Goal: Information Seeking & Learning: Stay updated

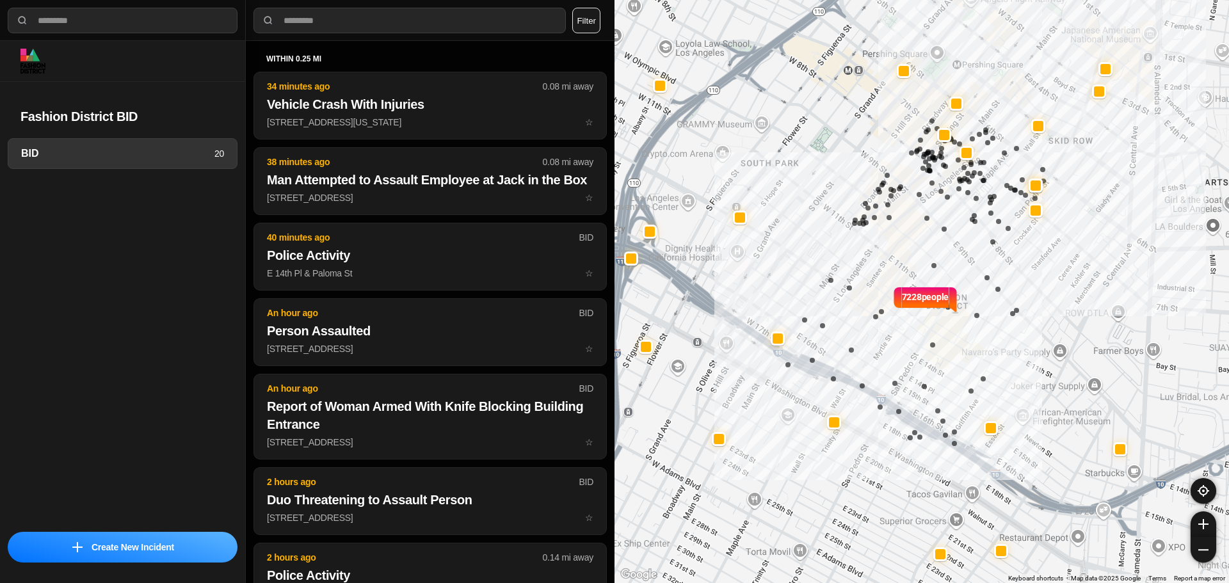
select select "*"
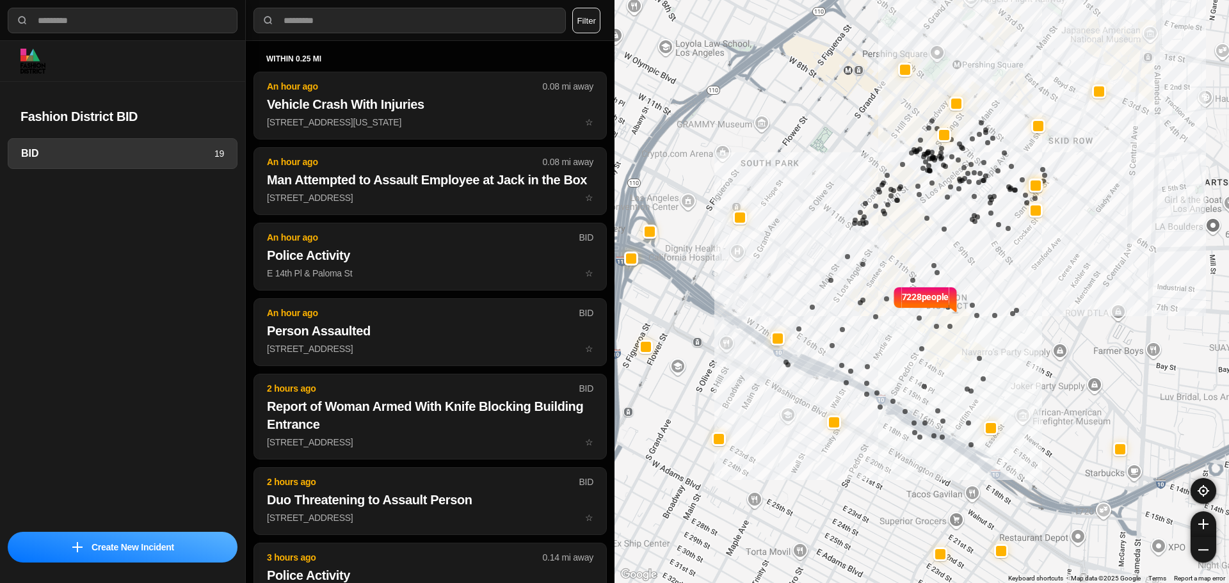
select select "*"
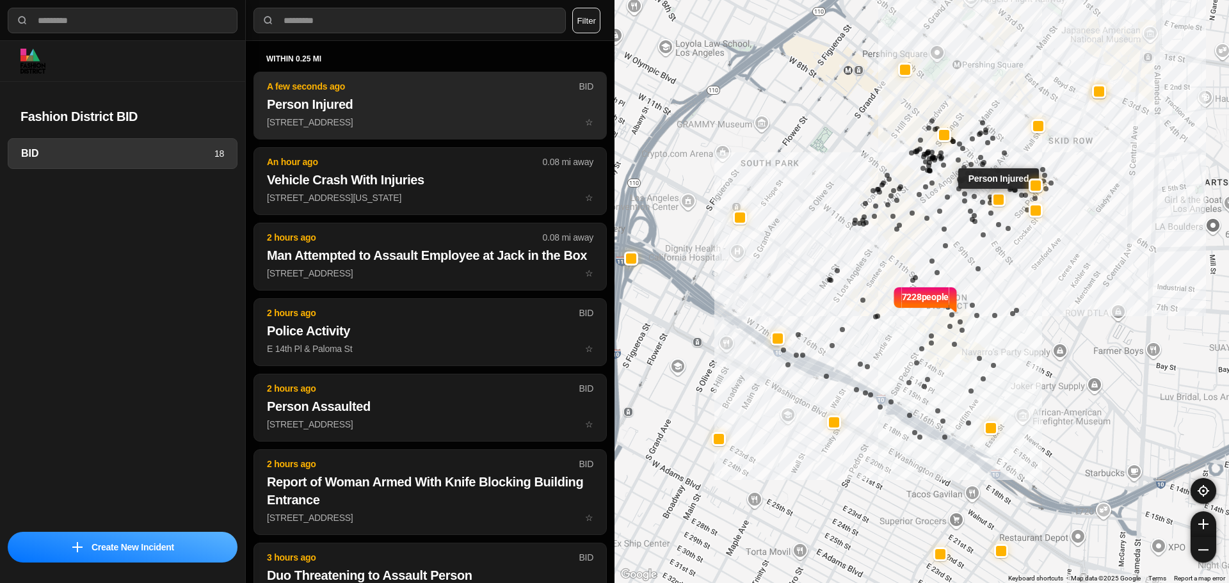
click at [335, 102] on h2 "Person Injured" at bounding box center [430, 104] width 326 height 18
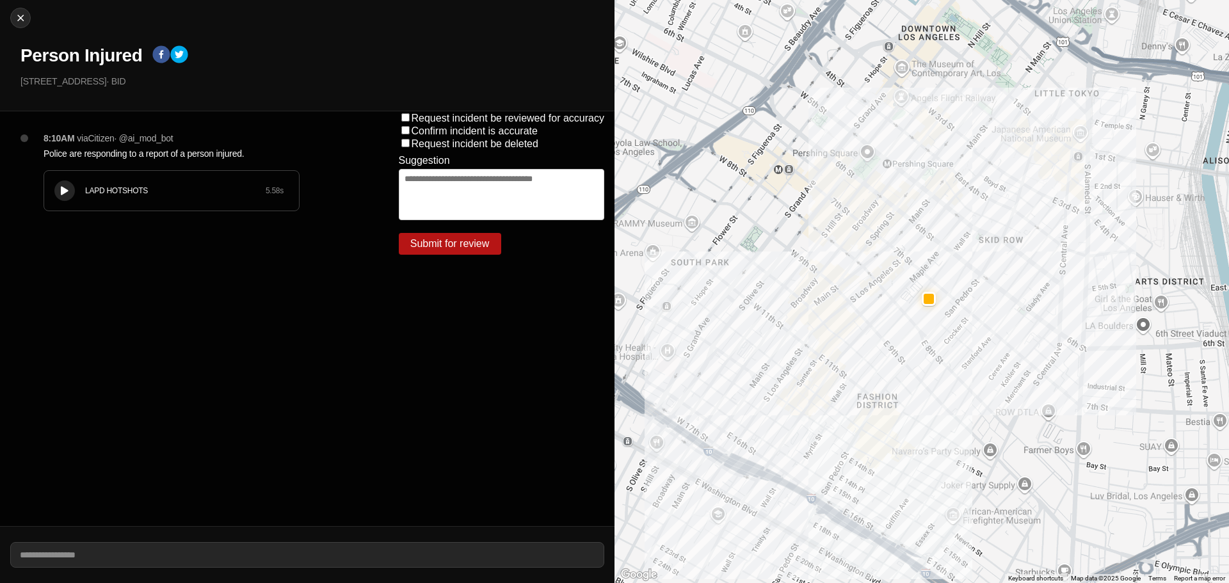
click at [66, 197] on button at bounding box center [64, 190] width 20 height 20
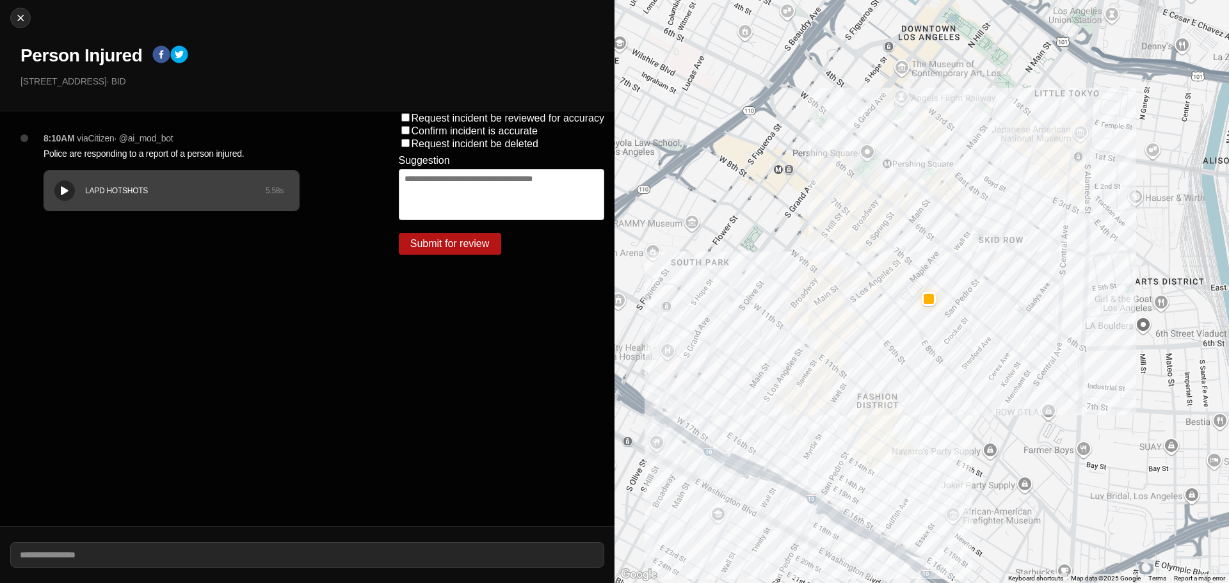
click at [70, 193] on div at bounding box center [64, 191] width 13 height 10
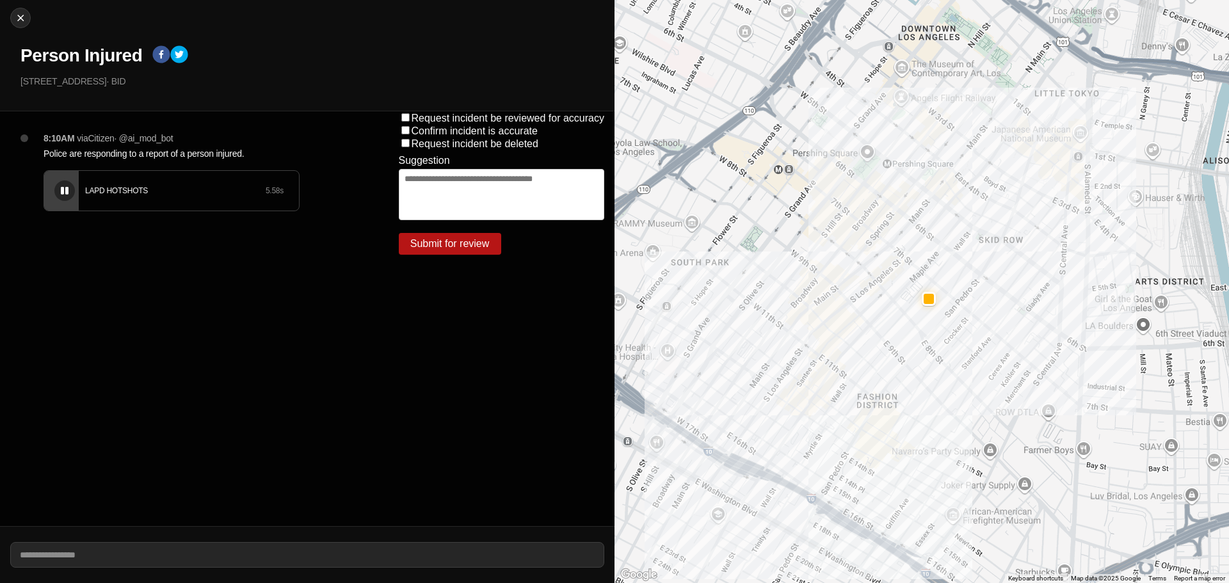
click at [71, 197] on button at bounding box center [64, 190] width 20 height 20
click at [61, 187] on icon at bounding box center [65, 191] width 8 height 8
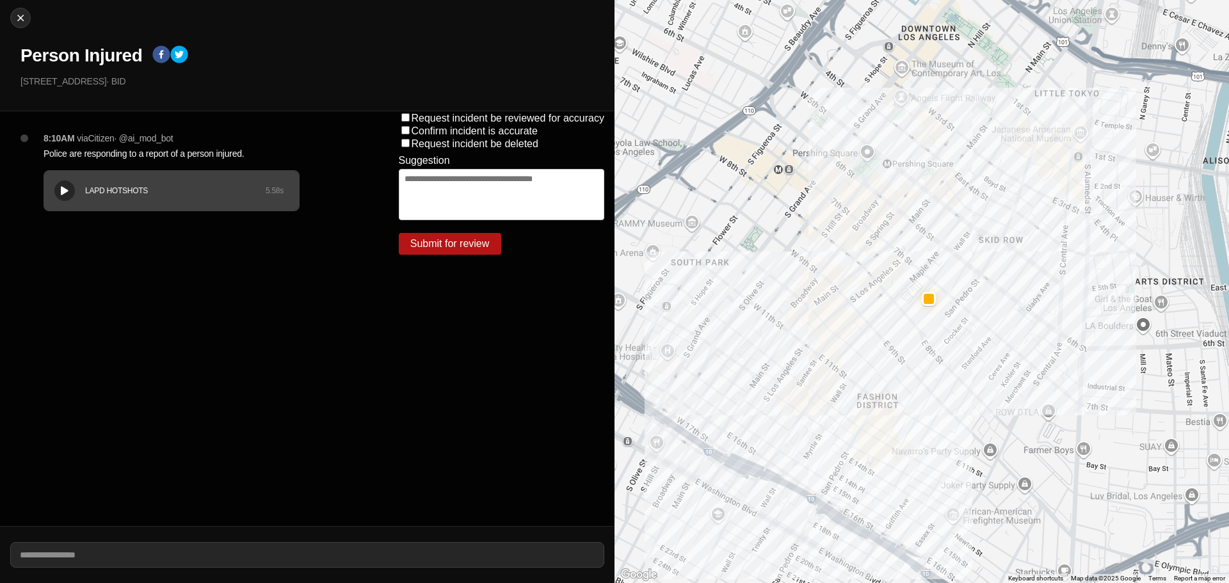
click at [72, 56] on h1 "Person Injured" at bounding box center [81, 55] width 122 height 23
copy div "Person Injured"
click at [140, 114] on div "8:10AM via Citizen · @ ai_mod_bot Police are responding to a report of a person…" at bounding box center [194, 318] width 388 height 415
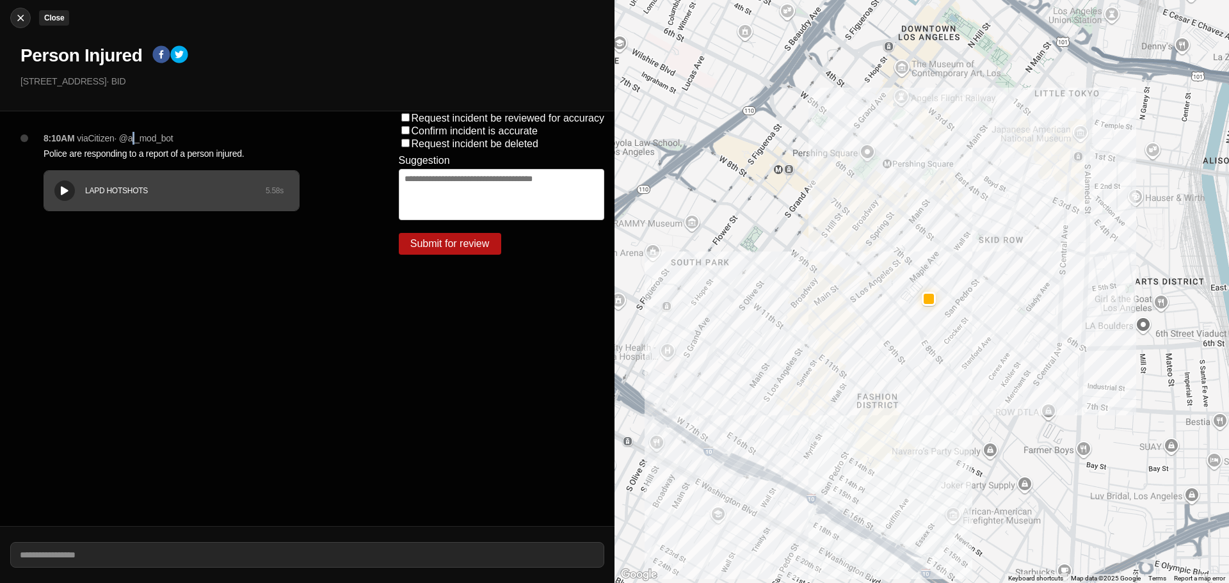
click at [22, 16] on img at bounding box center [20, 18] width 13 height 13
select select "*"
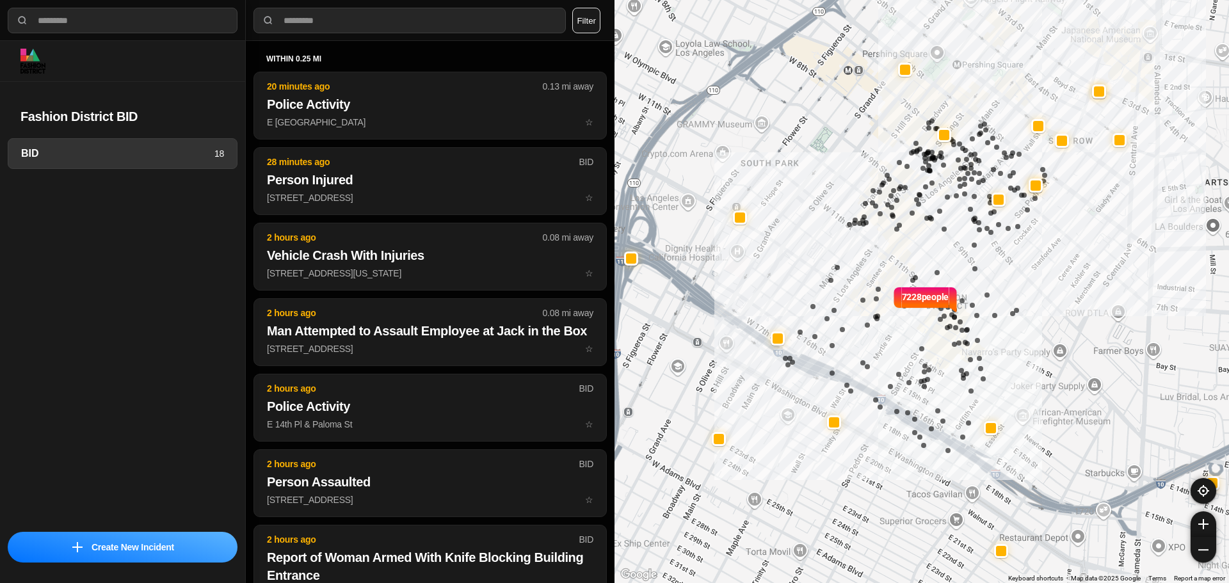
select select "*"
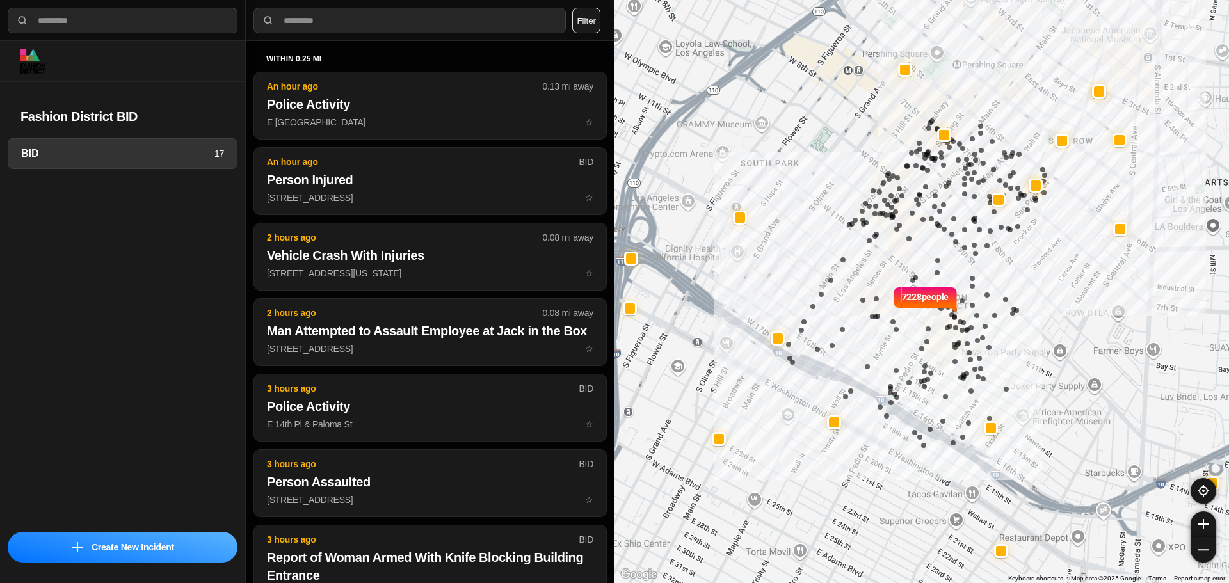
select select "*"
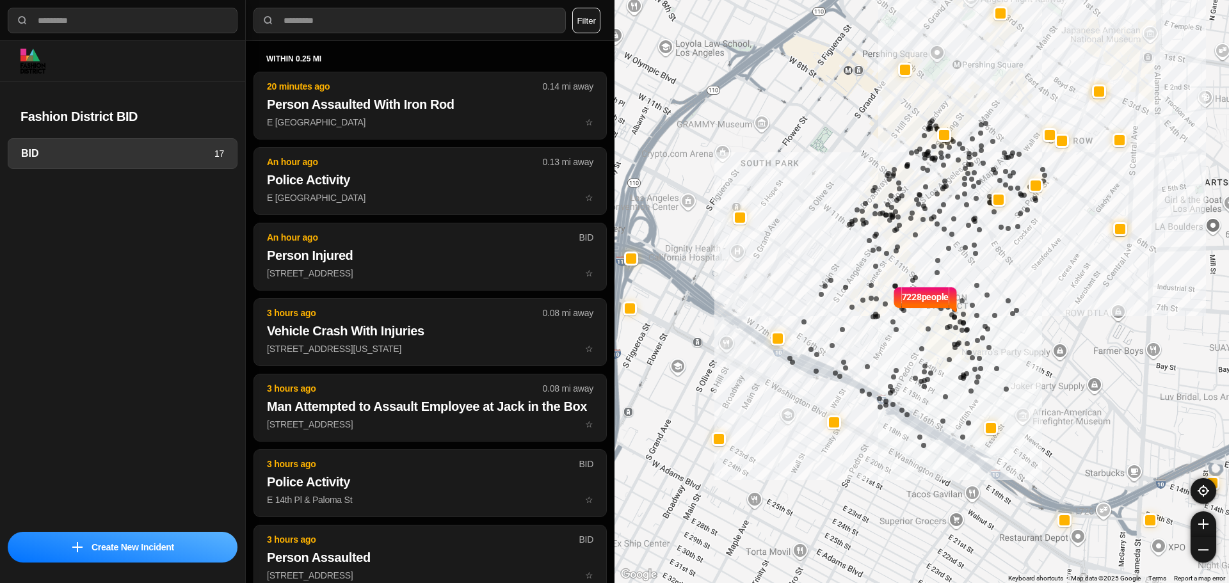
select select "*"
click at [993, 429] on div at bounding box center [991, 427] width 10 height 10
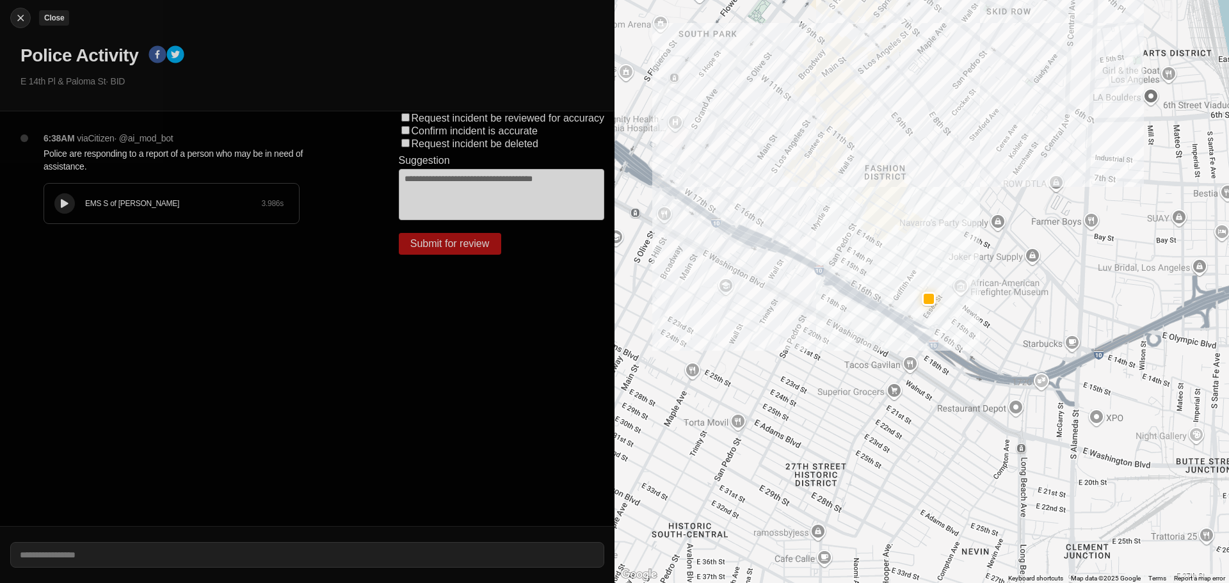
click at [17, 15] on img at bounding box center [20, 18] width 13 height 13
select select "*"
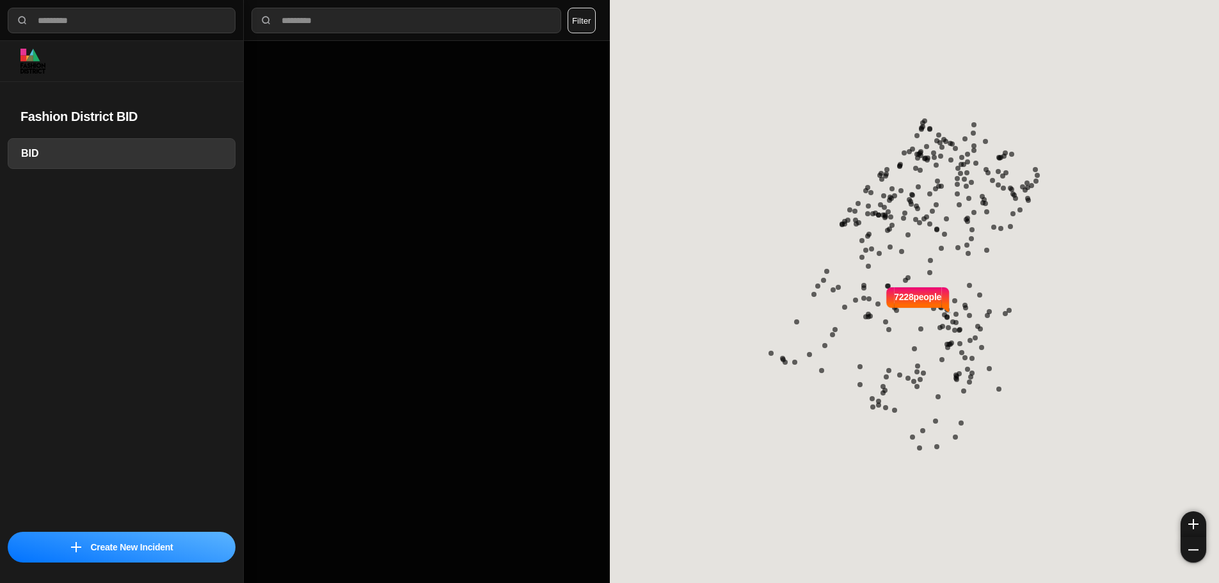
select select "*"
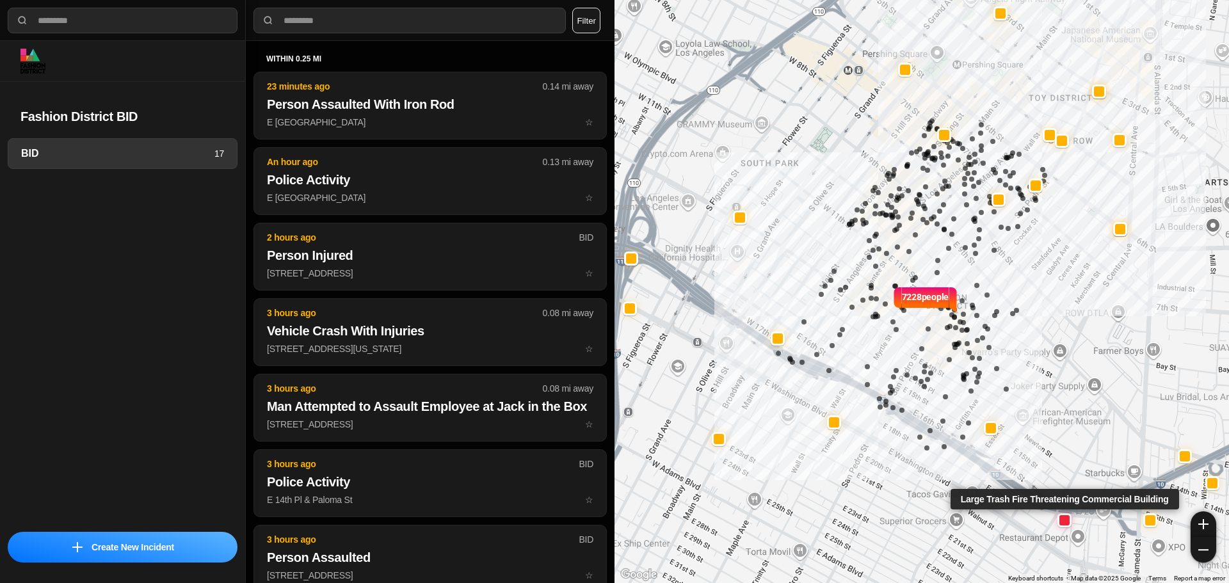
click at [1065, 520] on div at bounding box center [1064, 520] width 10 height 10
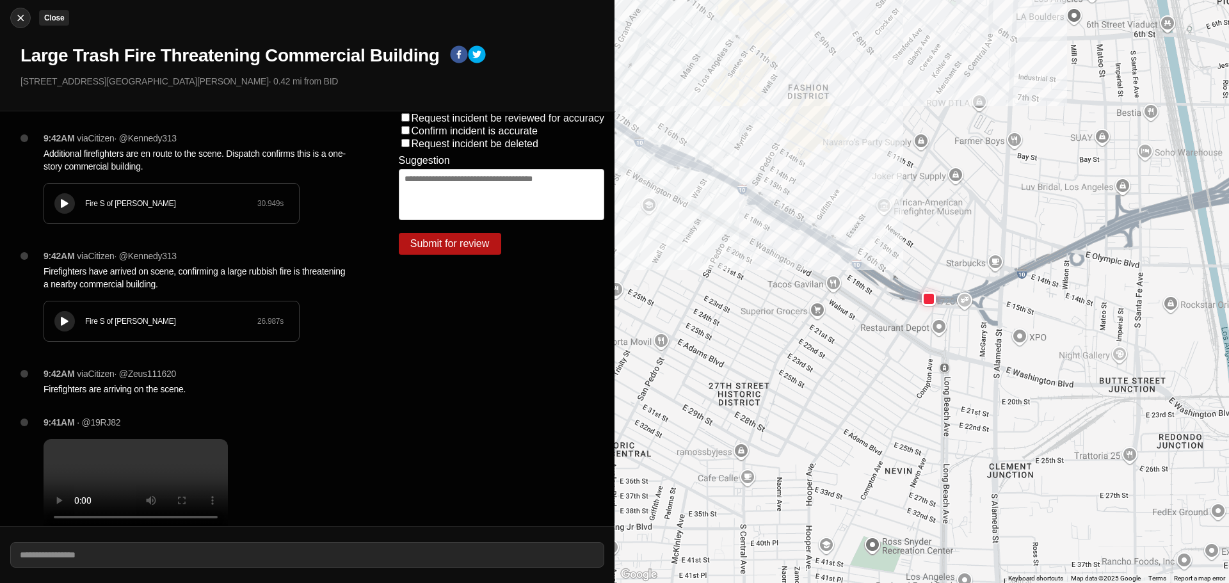
click at [17, 26] on button "Close" at bounding box center [20, 18] width 20 height 20
select select "*"
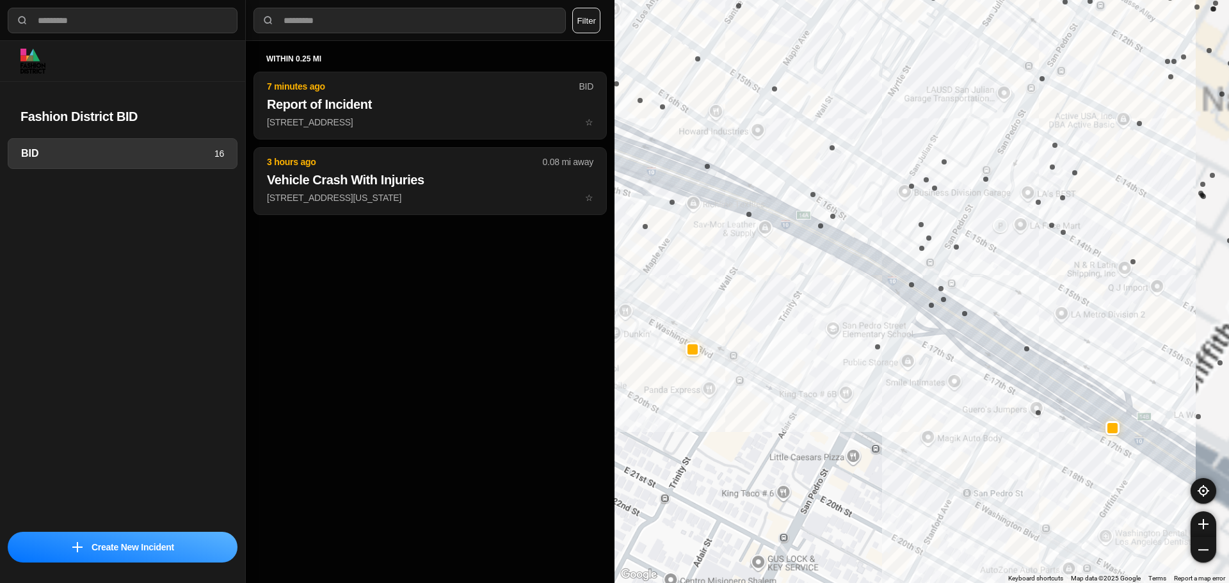
drag, startPoint x: 1070, startPoint y: 449, endPoint x: 933, endPoint y: 464, distance: 137.8
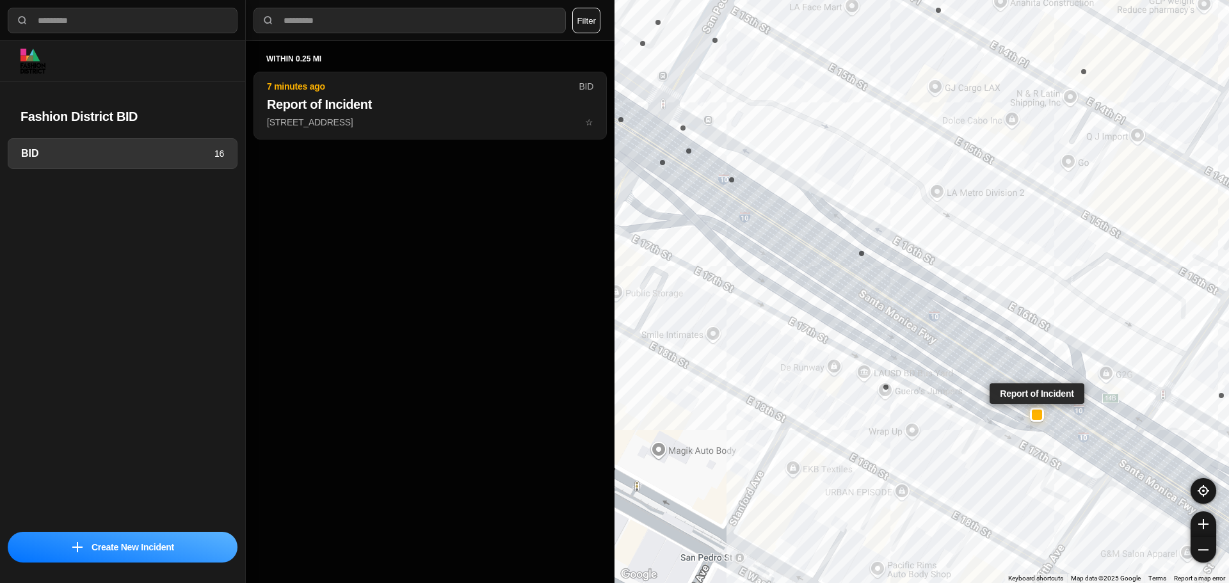
click at [1038, 419] on div at bounding box center [1037, 414] width 10 height 10
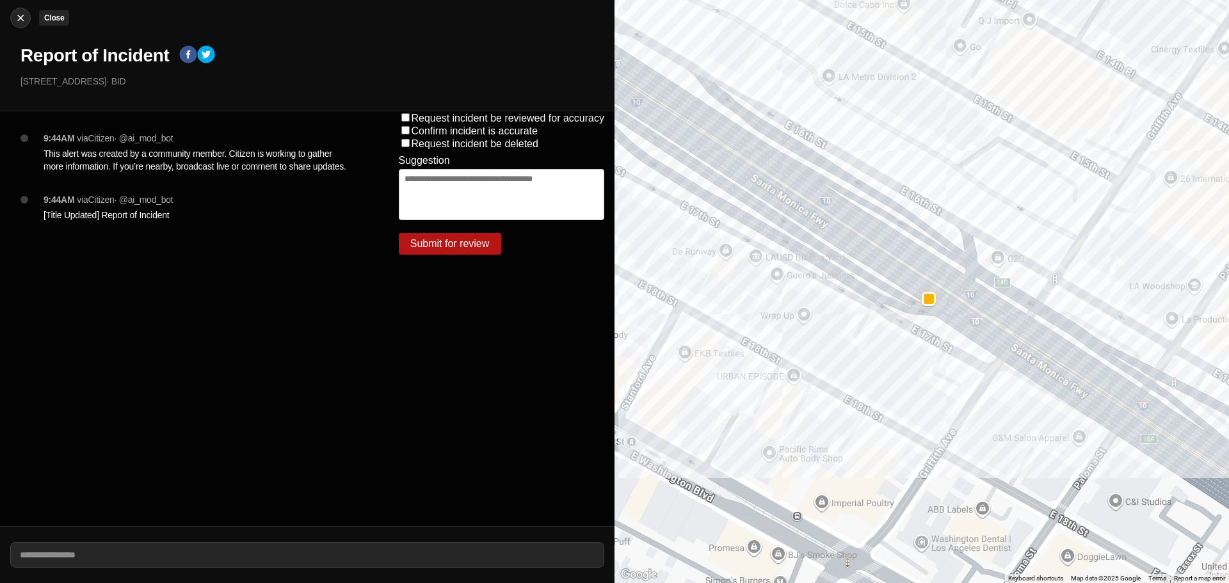
click at [17, 17] on img at bounding box center [20, 18] width 13 height 13
select select "*"
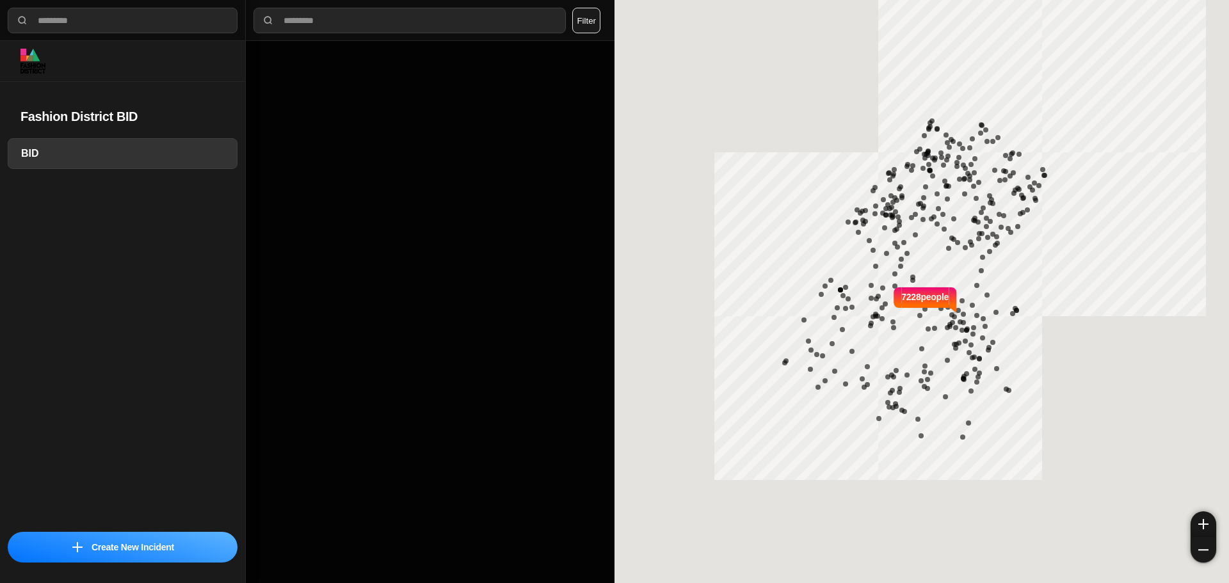
select select "*"
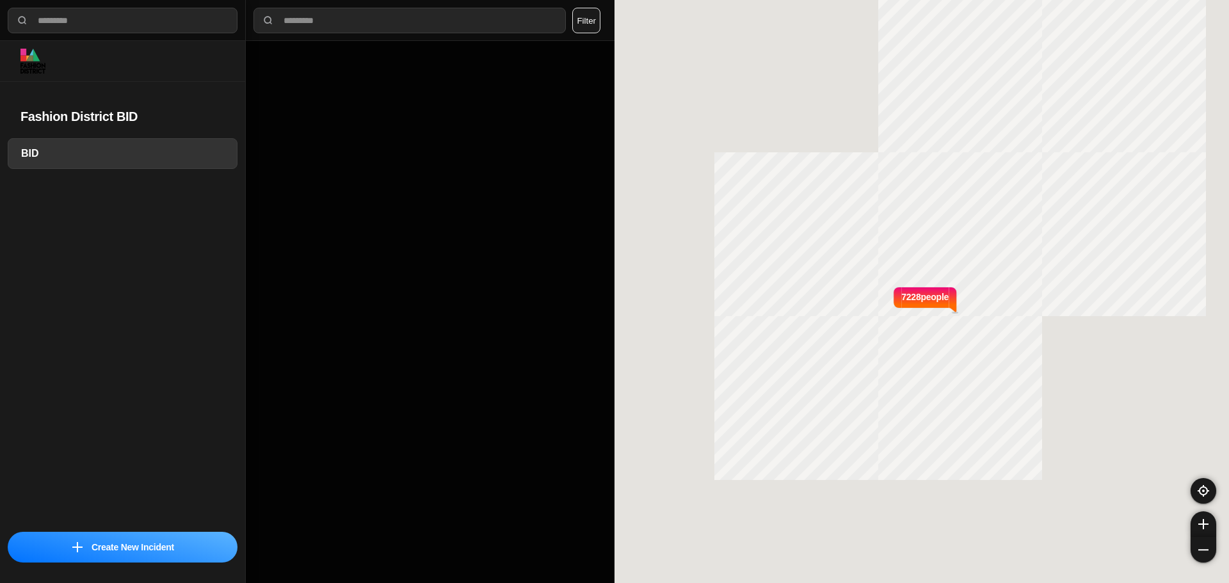
select select "*"
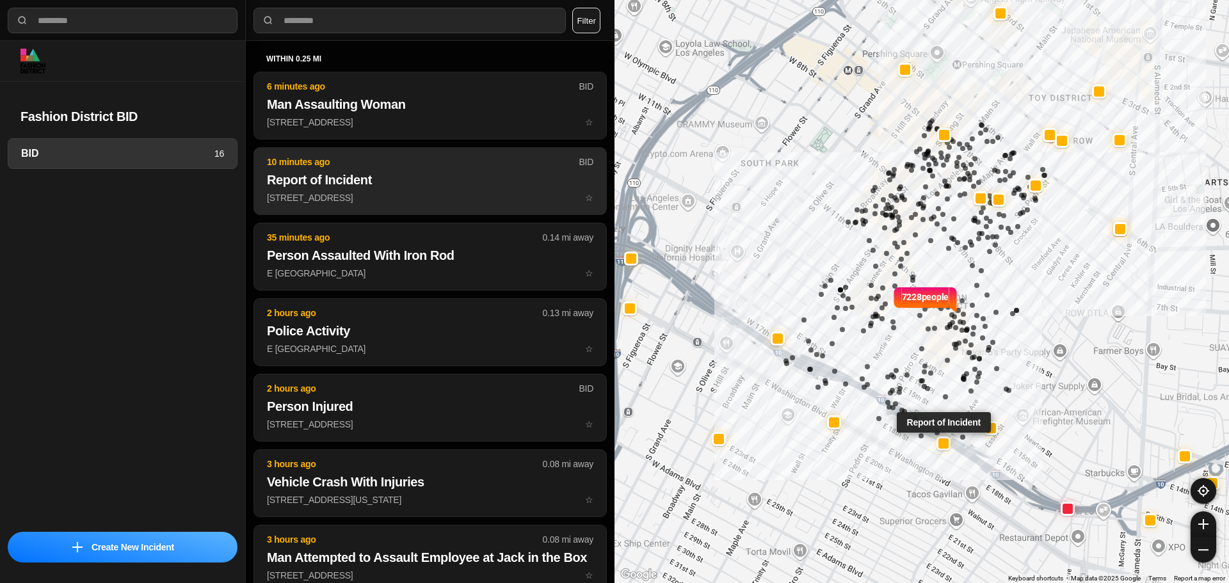
click at [458, 209] on button "10 minutes ago BID Report of Incident [STREET_ADDRESS] ☆" at bounding box center [429, 181] width 353 height 68
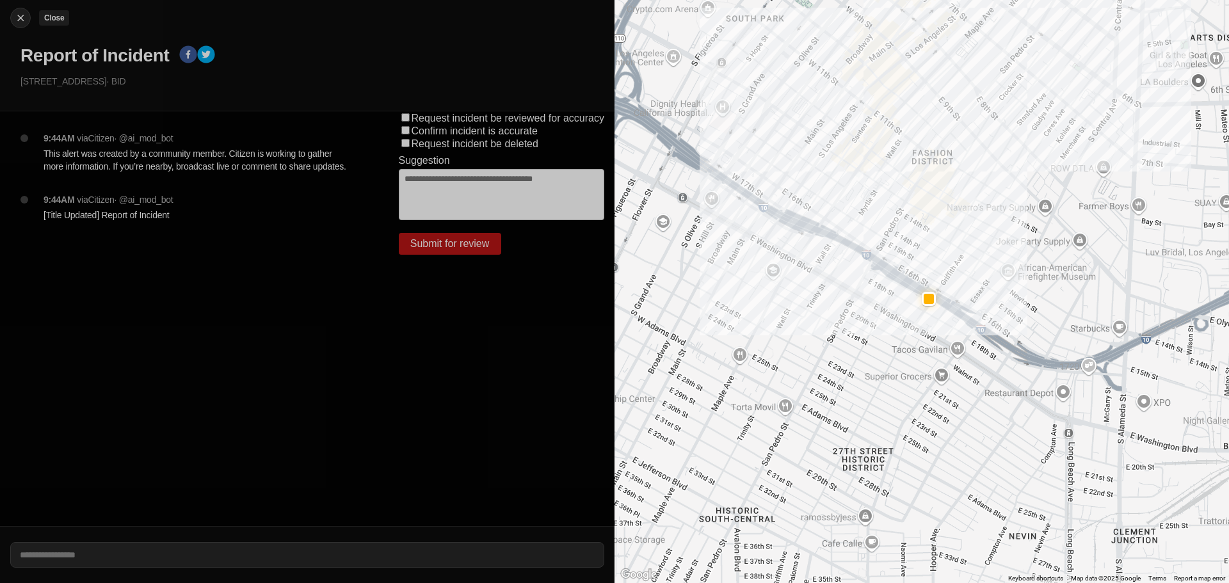
click at [26, 12] on img at bounding box center [20, 18] width 13 height 13
select select "*"
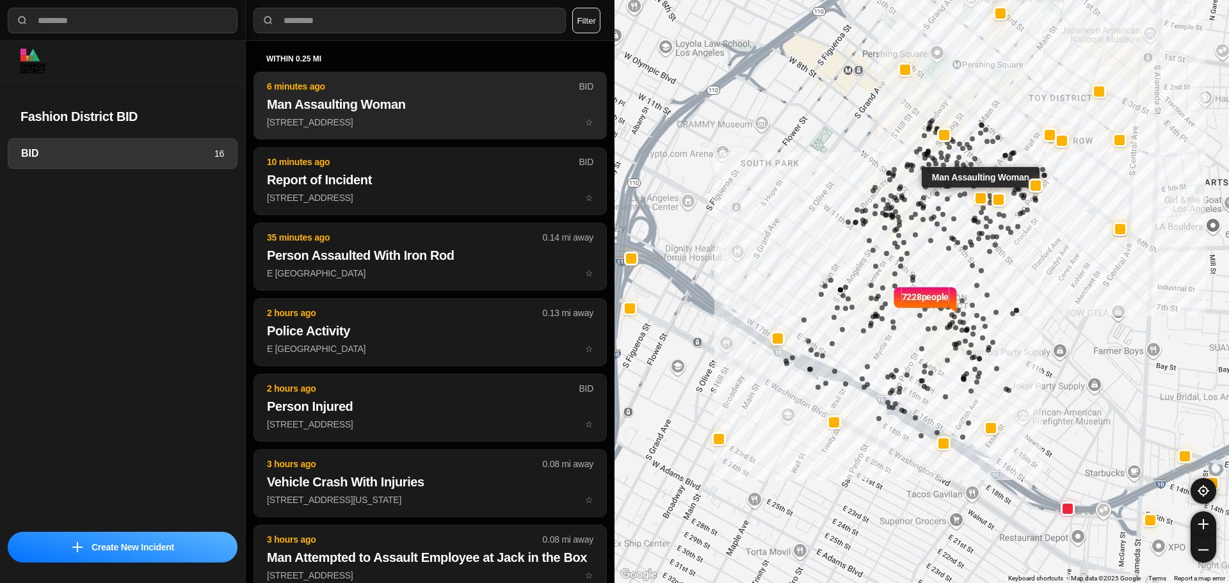
click at [349, 103] on h2 "Man Assaulting Woman" at bounding box center [430, 104] width 326 height 18
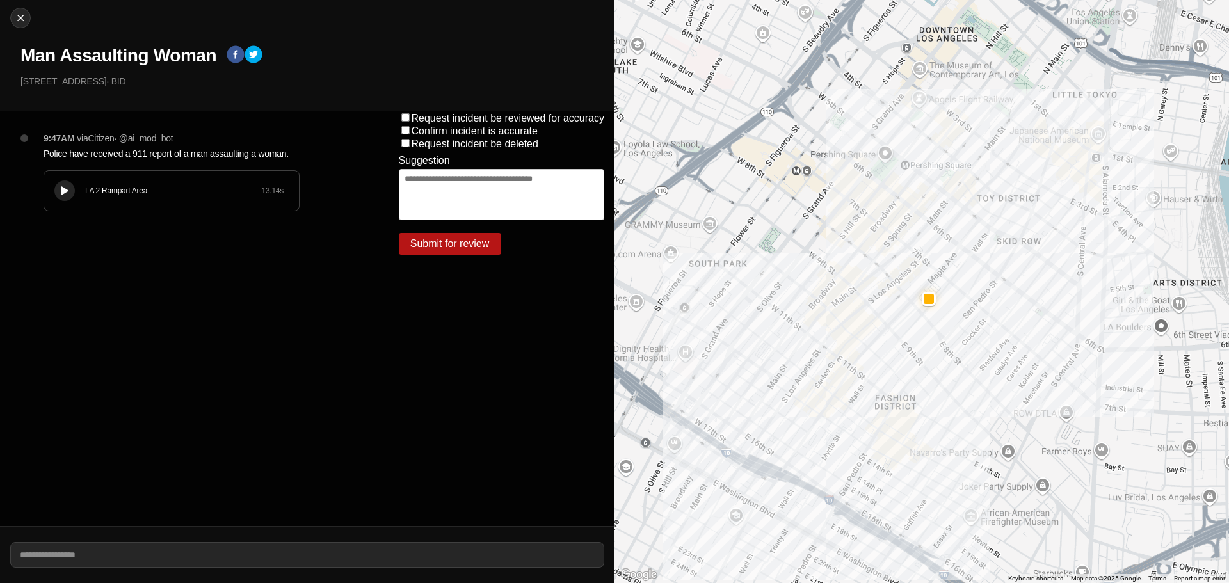
click at [54, 188] on div "LA 2 Rampart Area 13.14 s" at bounding box center [171, 191] width 255 height 40
click at [63, 190] on icon at bounding box center [65, 191] width 8 height 8
click at [22, 13] on img at bounding box center [20, 18] width 13 height 13
select select "*"
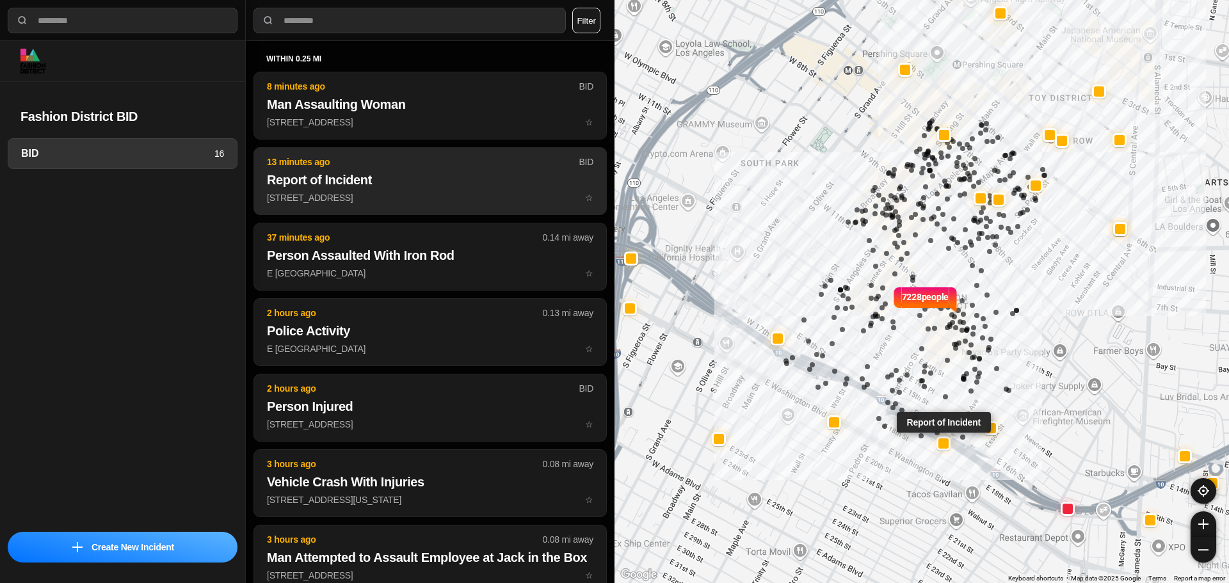
click at [353, 209] on button "13 minutes ago BID Report of Incident 809 E 17th St ☆" at bounding box center [429, 181] width 353 height 68
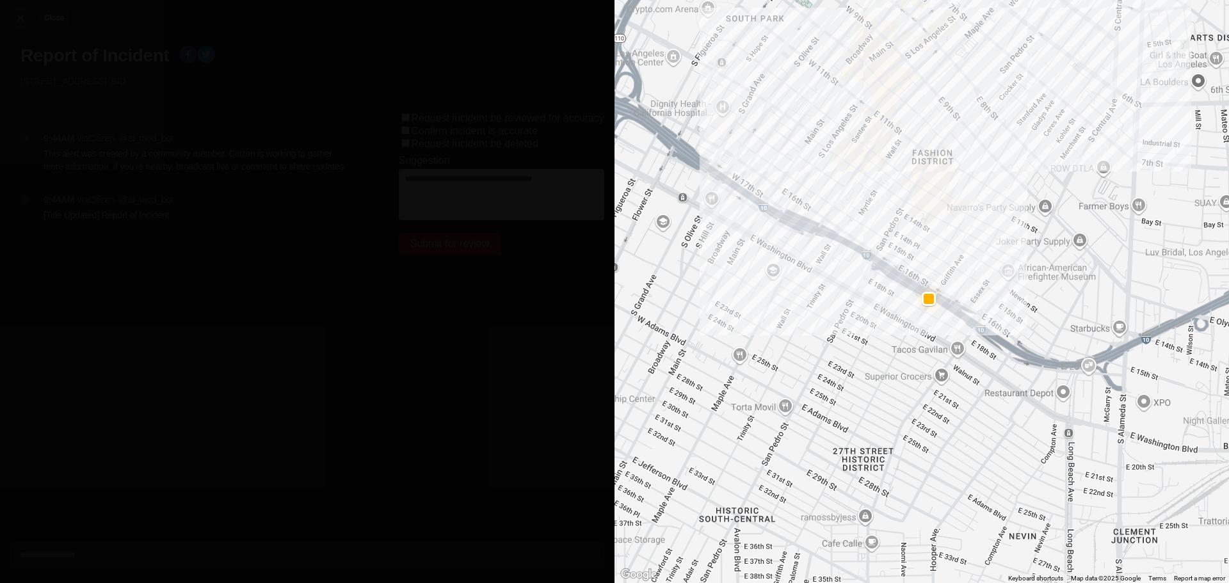
click at [16, 19] on img at bounding box center [20, 18] width 13 height 13
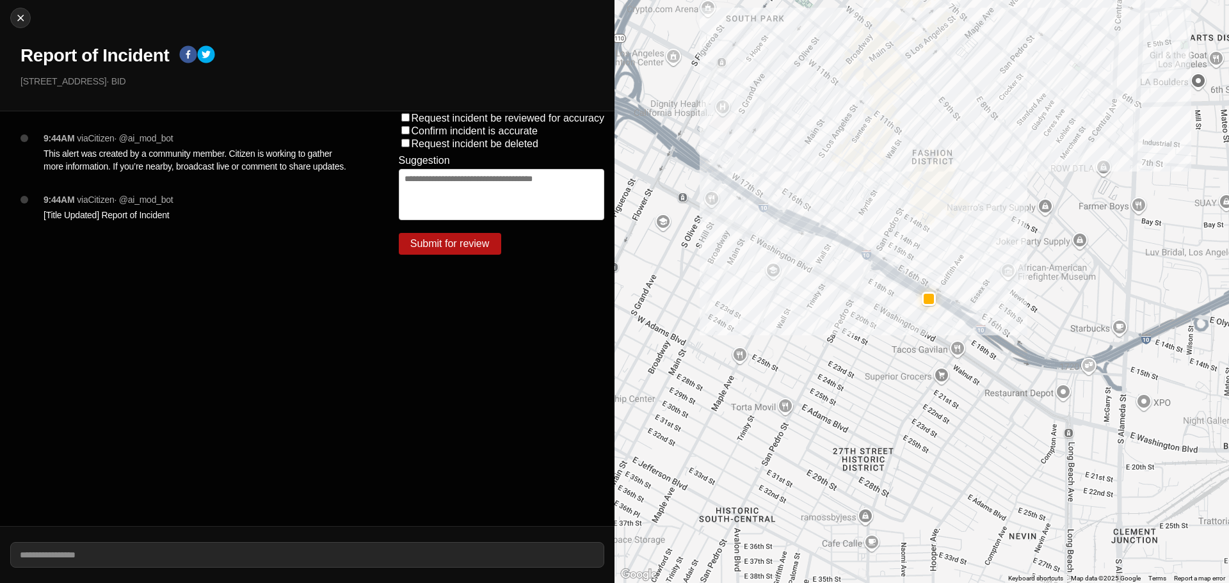
select select "*"
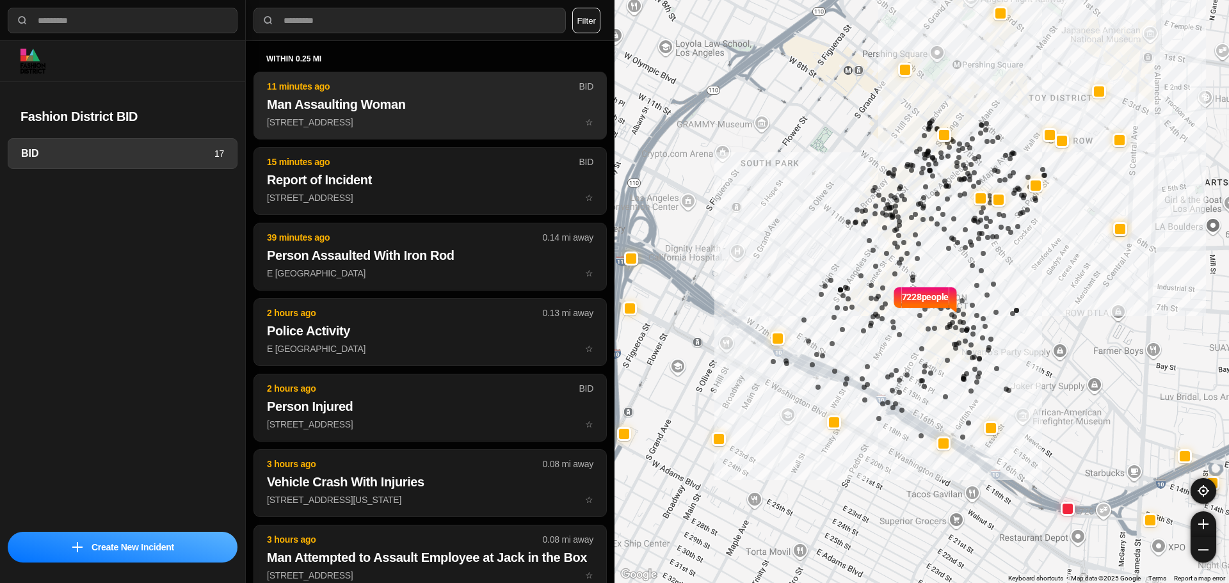
click at [364, 117] on p "750 South Maple Avenue ☆" at bounding box center [430, 122] width 326 height 13
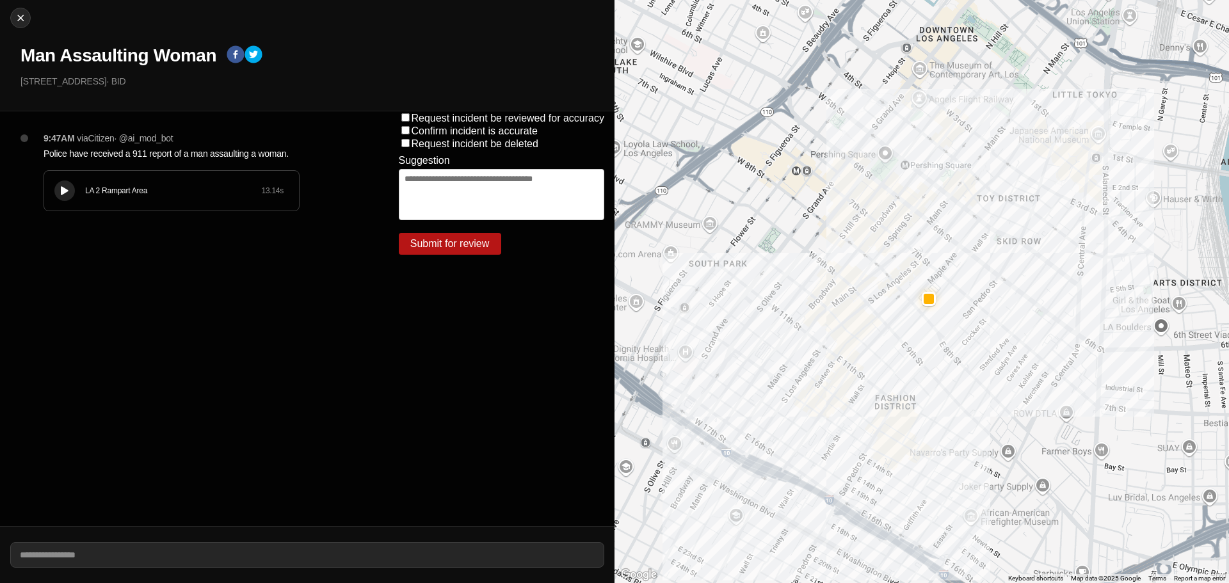
click at [55, 168] on div "9:47AM via Citizen · @ ai_mod_bot Police have received a 911 report of a man as…" at bounding box center [200, 184] width 335 height 105
click at [67, 195] on icon at bounding box center [65, 191] width 8 height 8
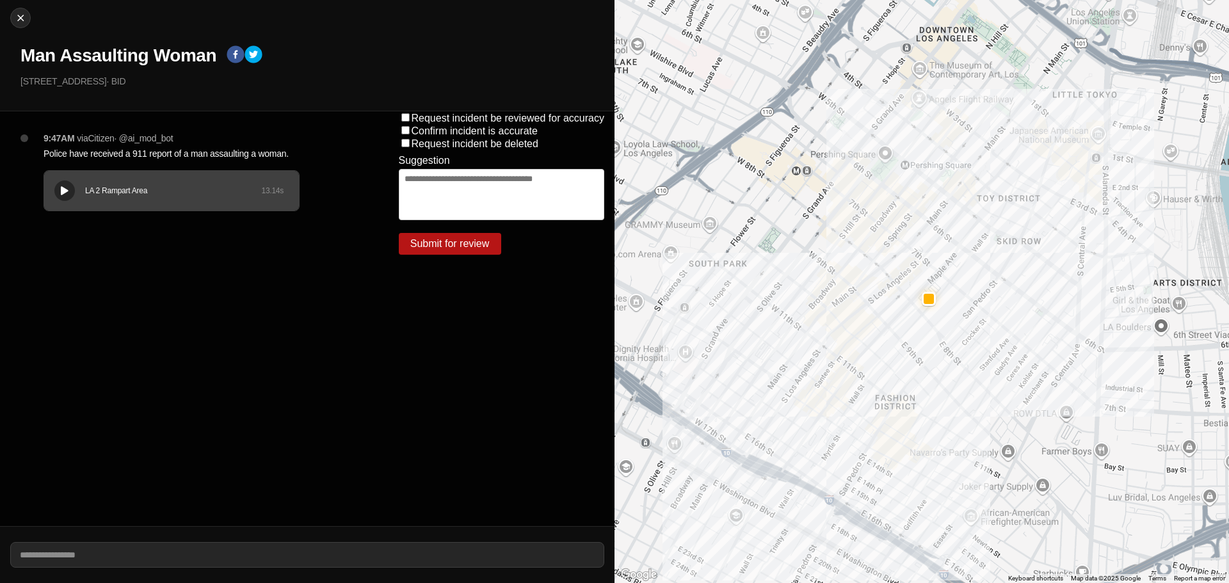
click at [4, 4] on div "Close Man Assaulting Woman 750 South Maple Avenue · BID" at bounding box center [307, 55] width 614 height 111
click at [15, 20] on img at bounding box center [20, 18] width 13 height 13
select select "*"
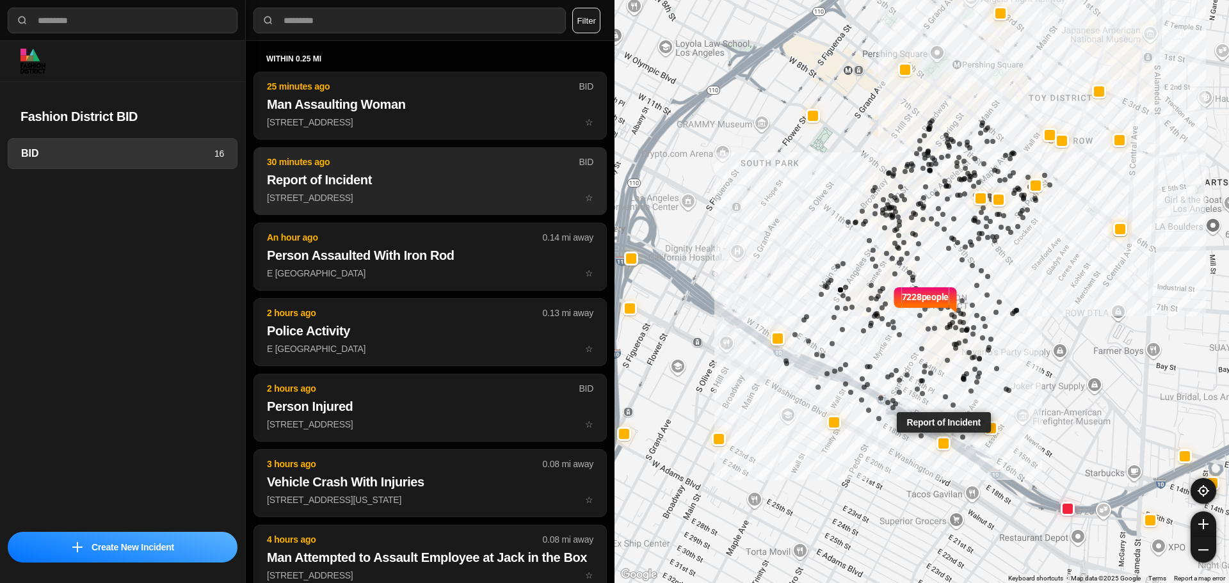
click at [411, 184] on h2 "Report of Incident" at bounding box center [430, 180] width 326 height 18
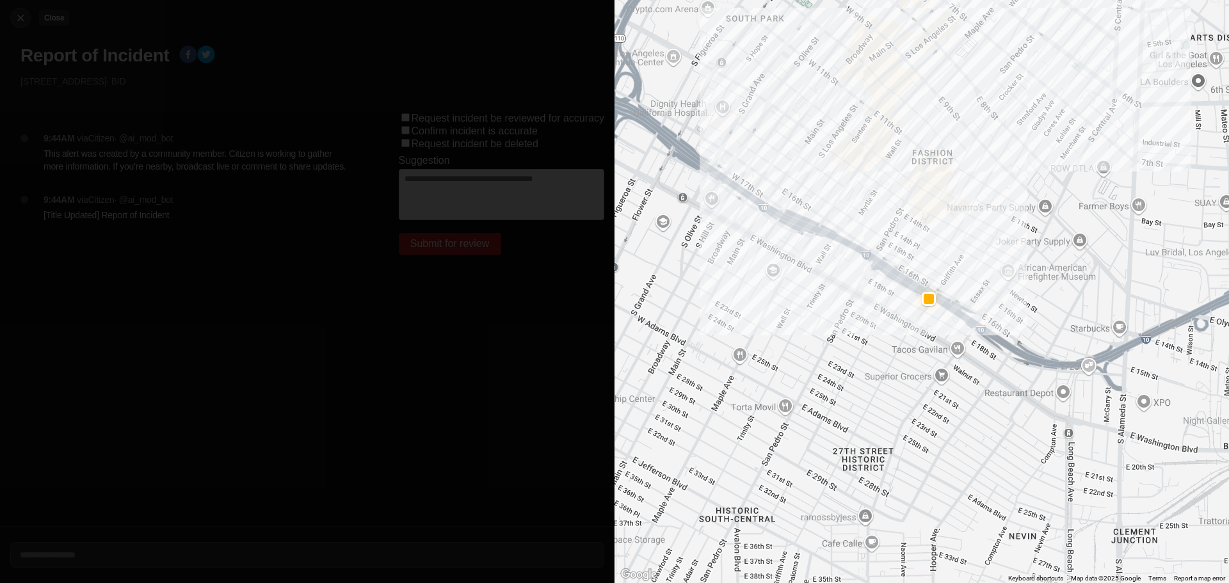
click at [15, 20] on img at bounding box center [20, 18] width 13 height 13
select select "*"
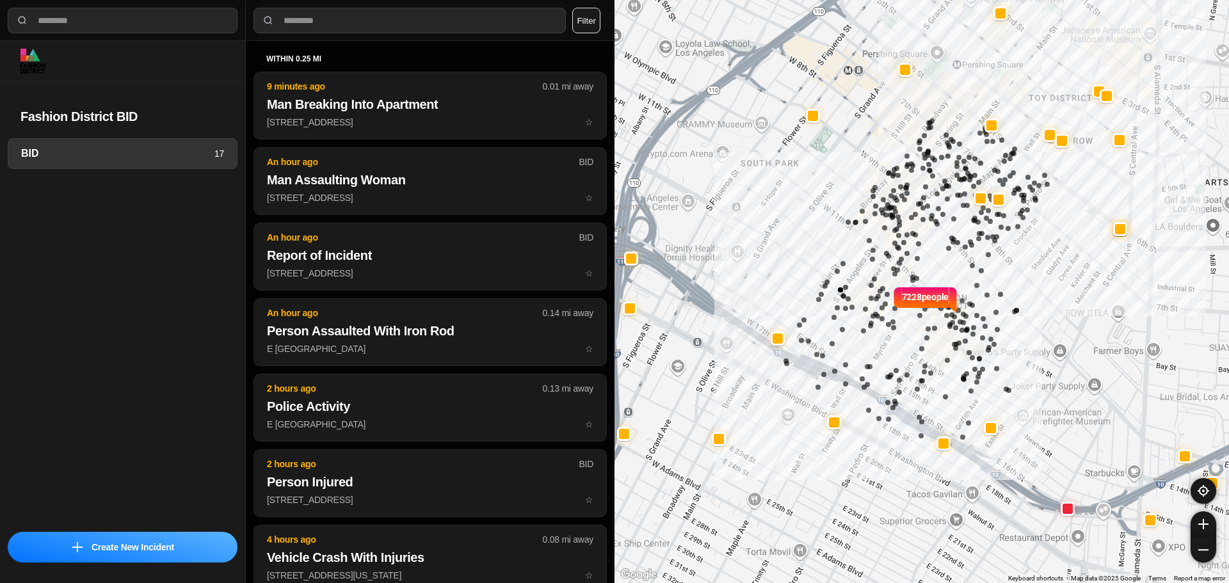
select select "*"
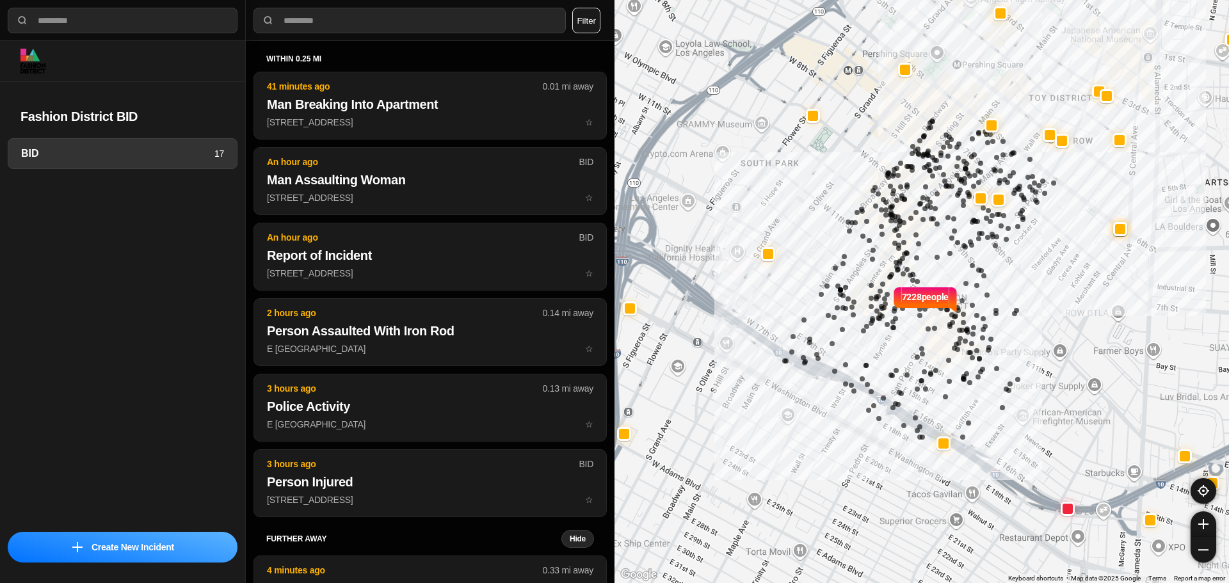
select select "*"
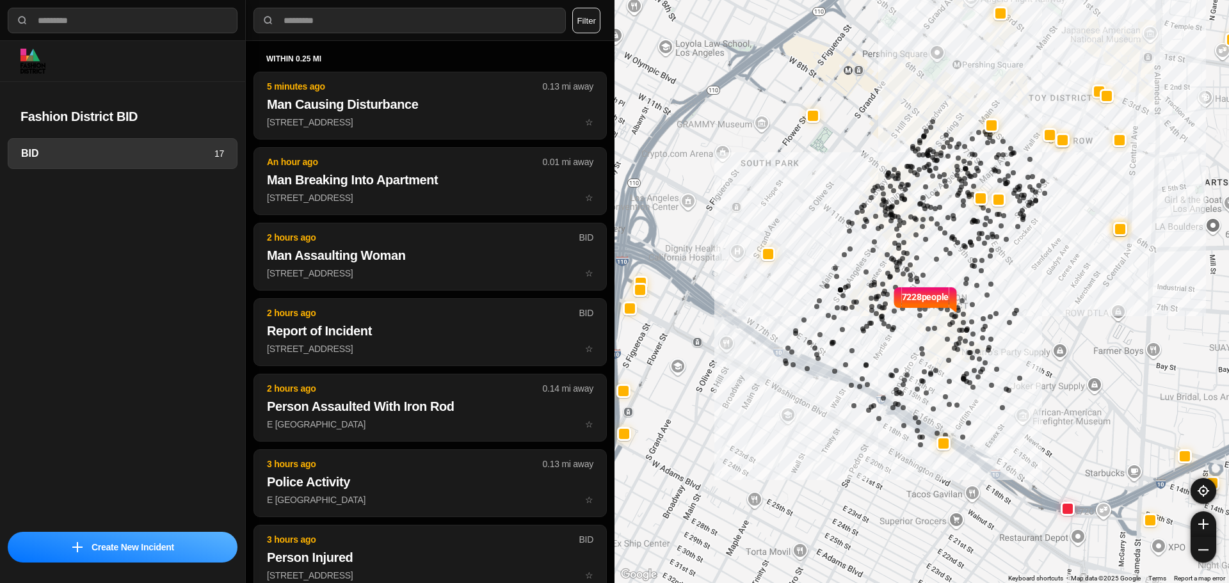
select select "*"
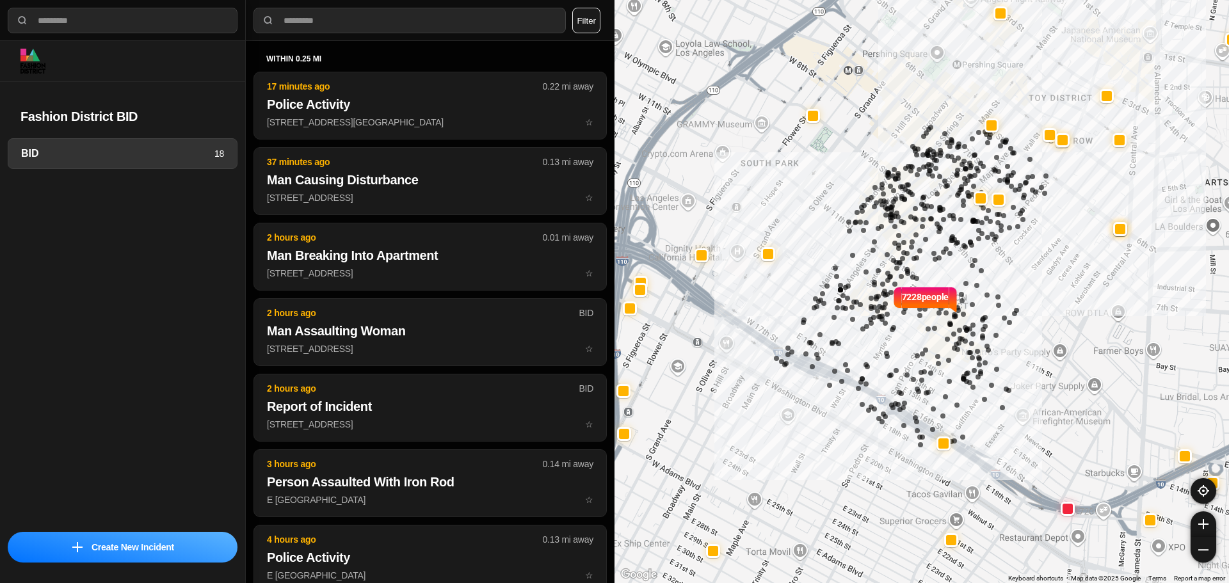
select select "*"
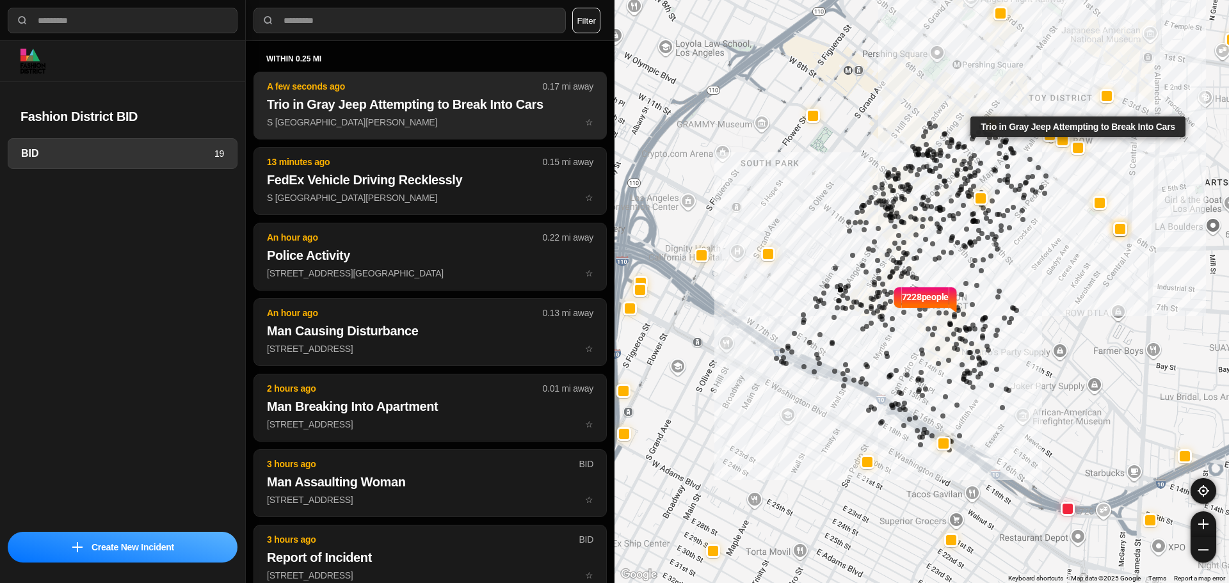
click at [380, 114] on button "A few seconds ago 0.17 mi away Trio in Gray Jeep Attempting to Break Into Cars …" at bounding box center [429, 106] width 353 height 68
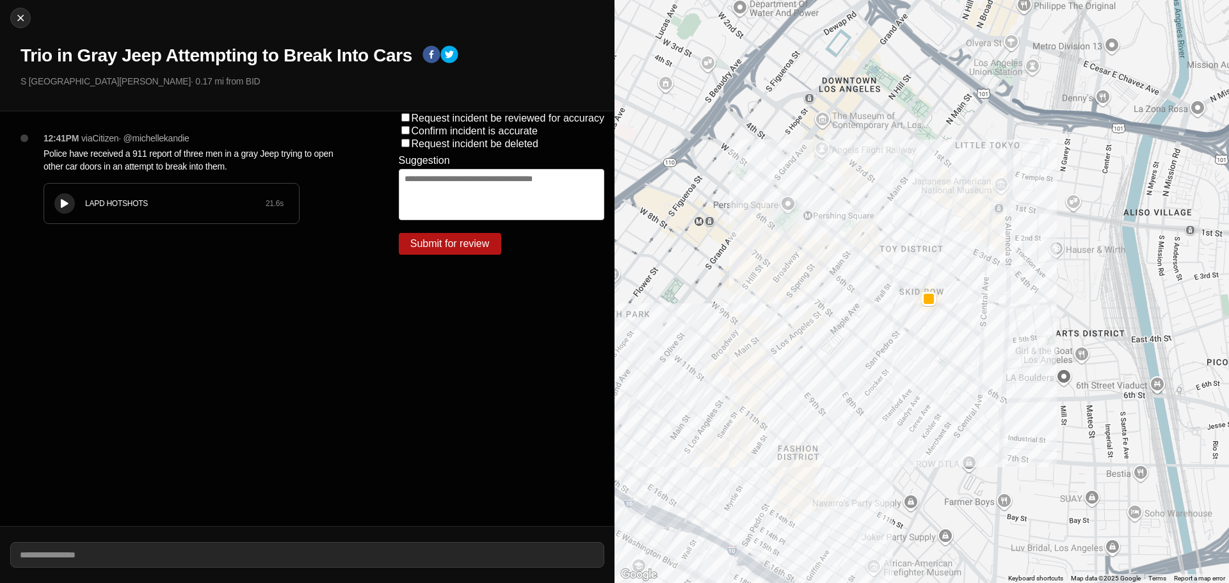
click at [64, 209] on button at bounding box center [64, 203] width 20 height 20
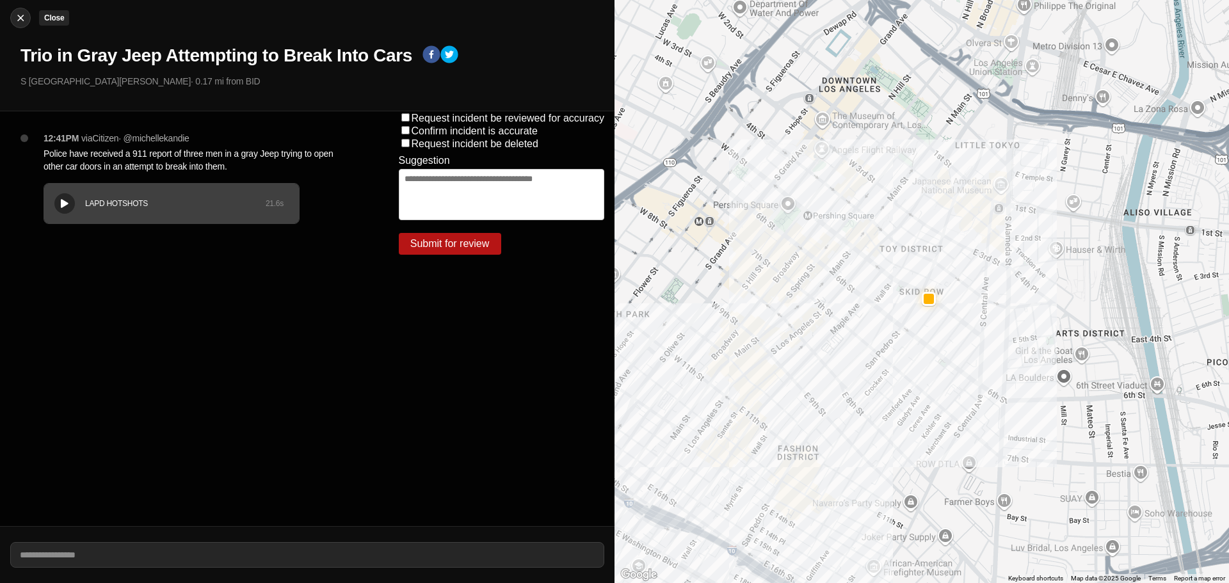
click at [26, 19] on img at bounding box center [20, 18] width 13 height 13
select select "*"
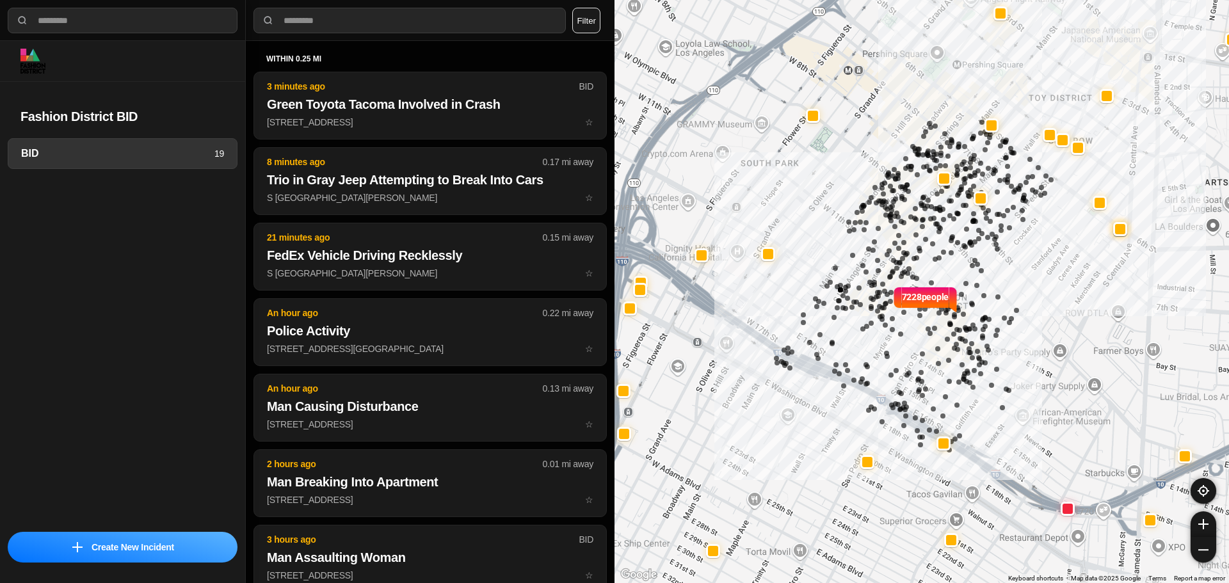
select select "*"
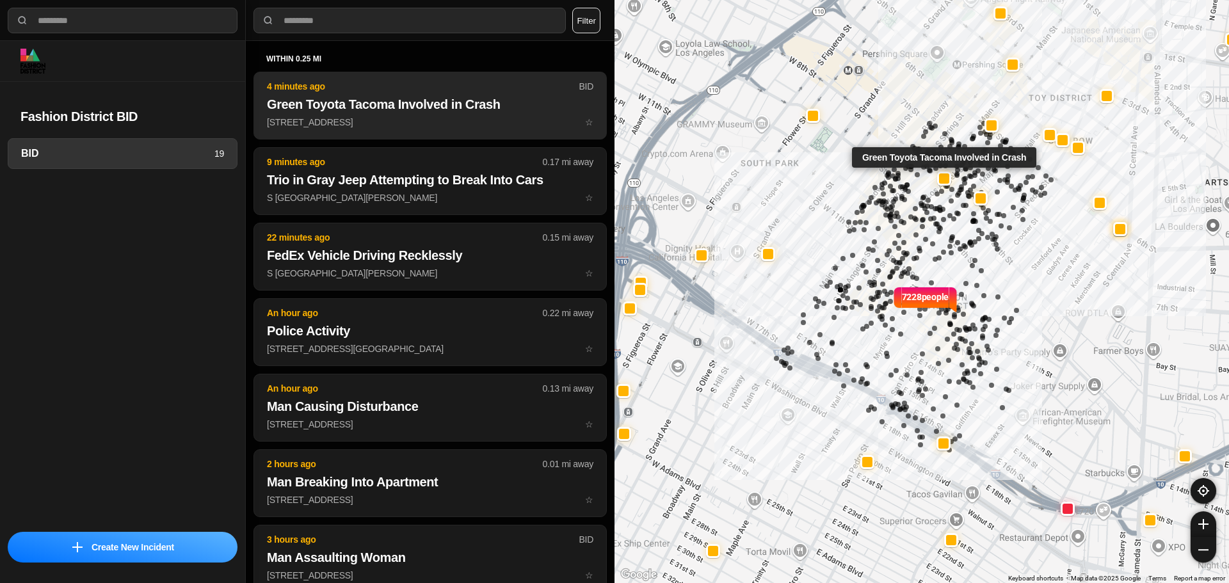
click at [369, 104] on h2 "Green Toyota Tacoma Involved in Crash" at bounding box center [430, 104] width 326 height 18
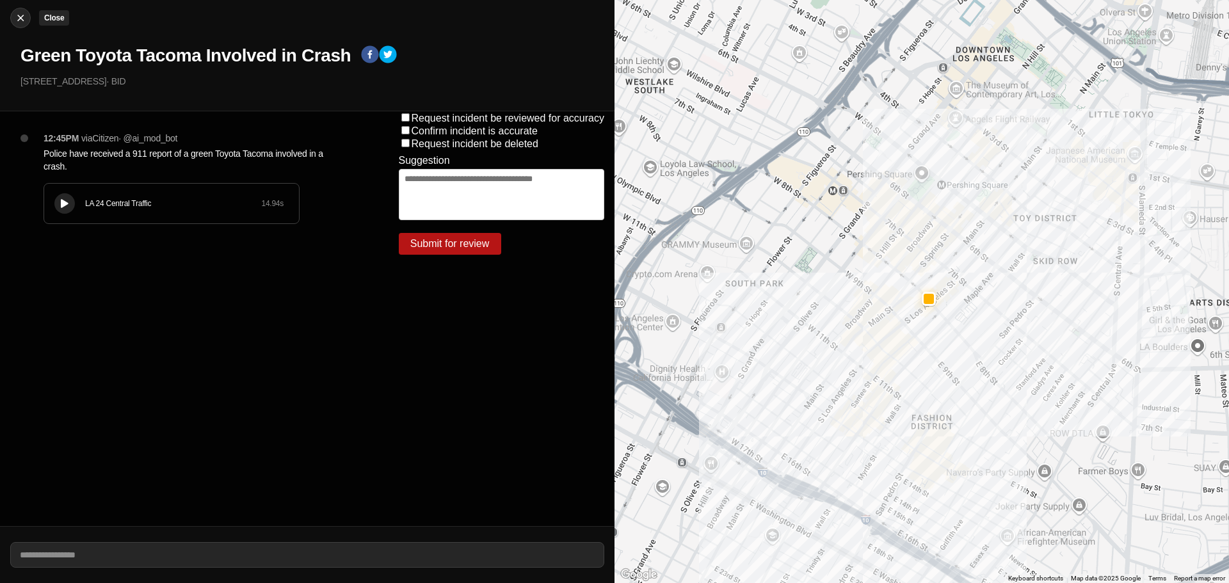
click at [13, 16] on div at bounding box center [20, 18] width 19 height 13
select select "*"
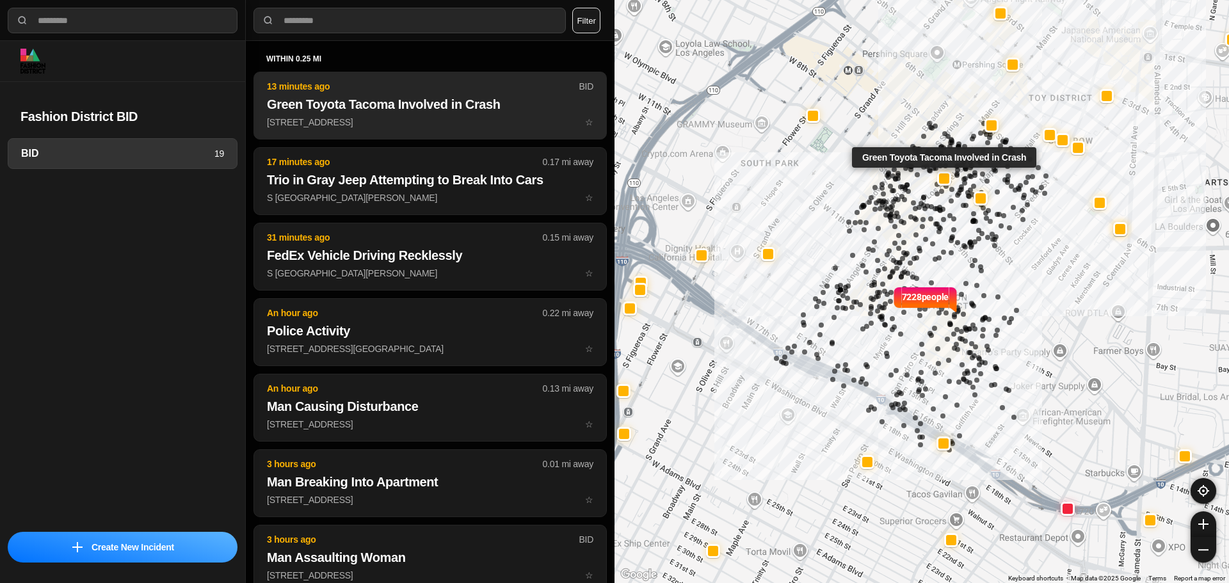
click at [269, 105] on h2 "Green Toyota Tacoma Involved in Crash" at bounding box center [430, 104] width 326 height 18
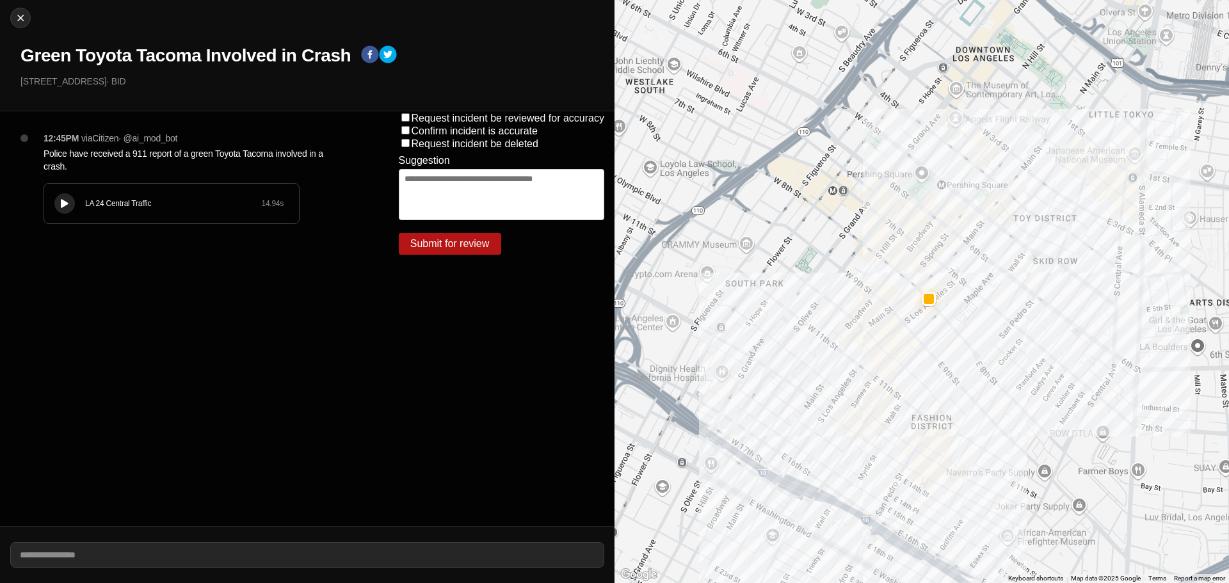
click at [74, 203] on button at bounding box center [64, 203] width 20 height 20
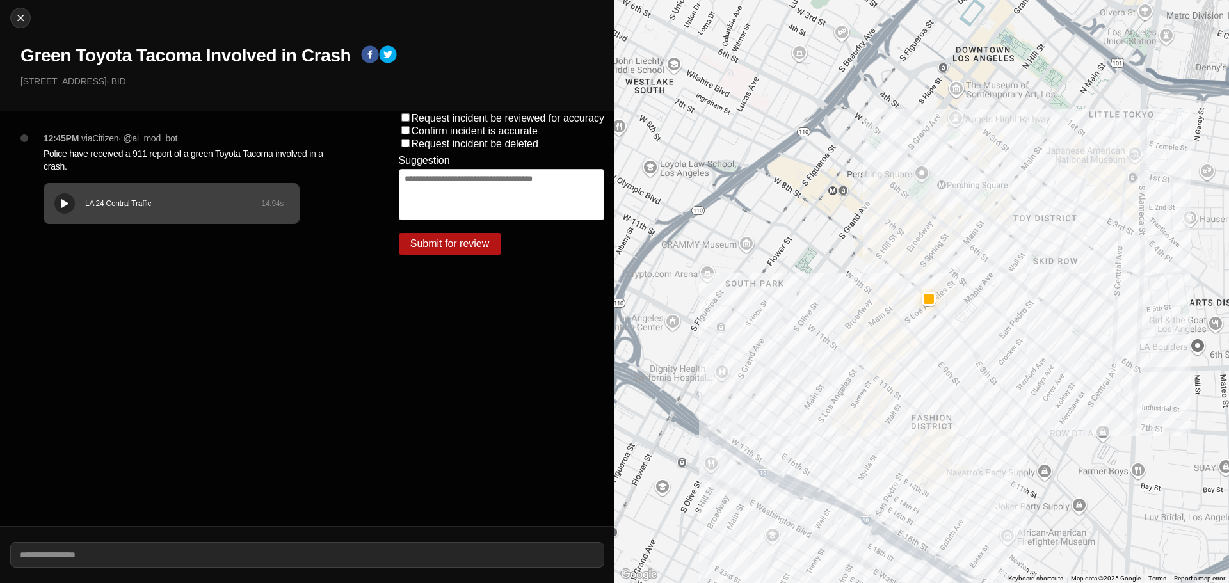
drag, startPoint x: 91, startPoint y: 202, endPoint x: 99, endPoint y: 205, distance: 8.6
click at [91, 203] on div "LA 24 Central Traffic" at bounding box center [173, 203] width 176 height 10
click at [23, 23] on img at bounding box center [20, 18] width 13 height 13
select select "*"
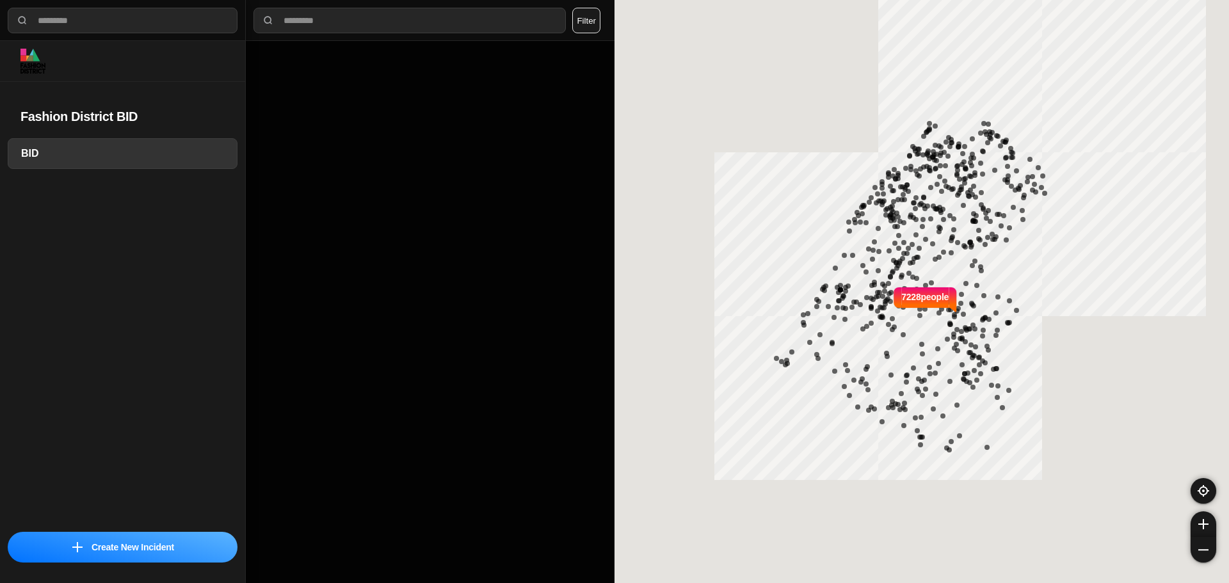
select select "*"
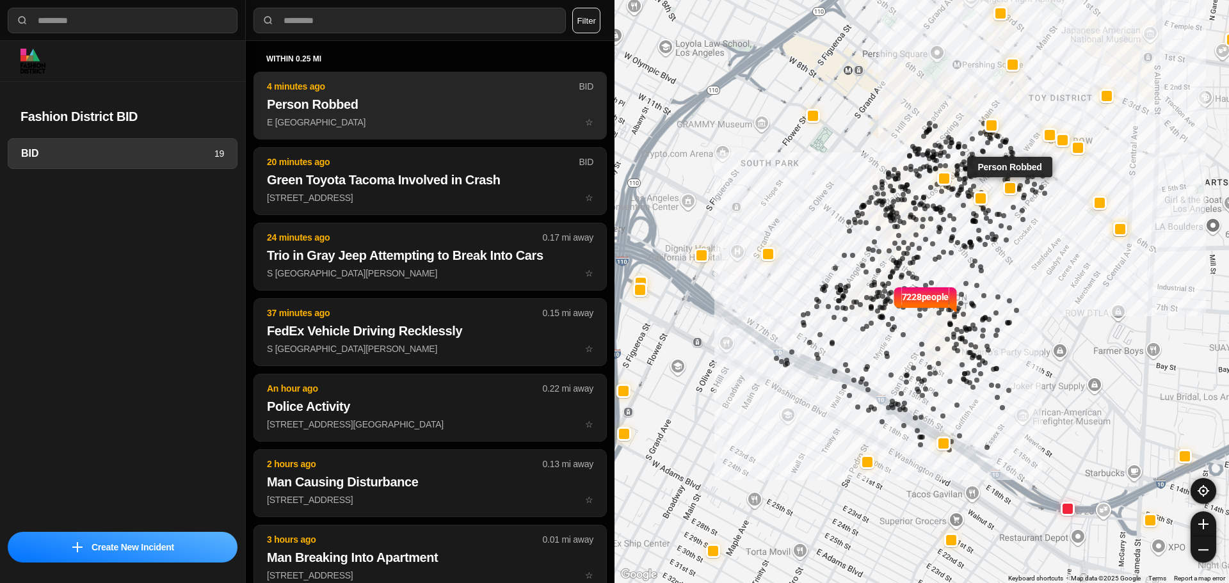
click at [327, 120] on p "E 7th St & Wall St ☆" at bounding box center [430, 122] width 326 height 13
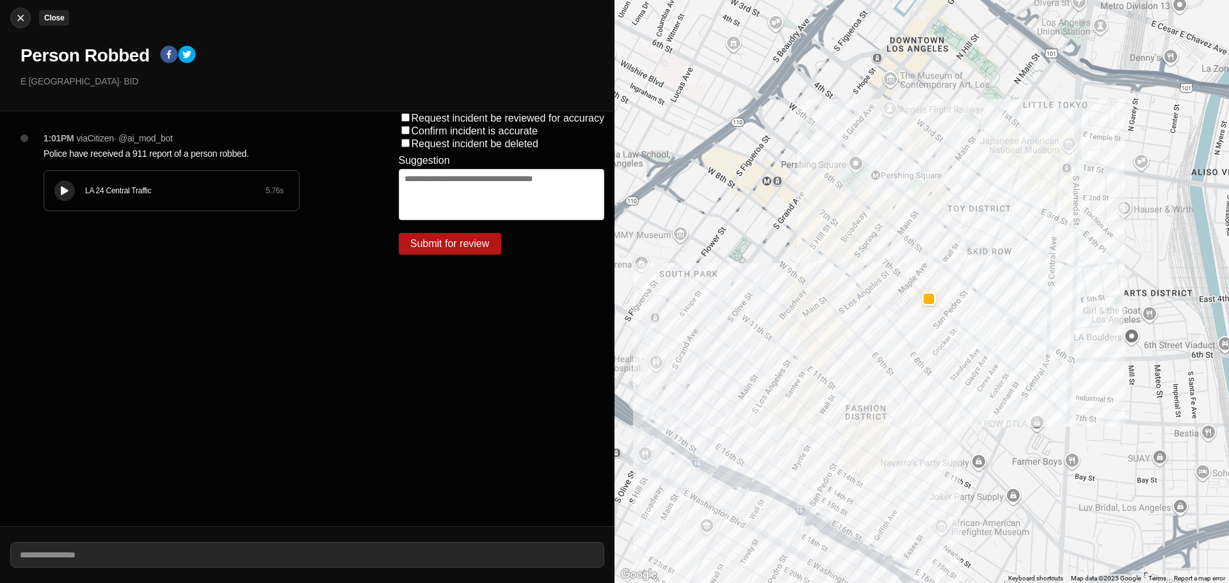
click at [19, 21] on img at bounding box center [20, 18] width 13 height 13
select select "*"
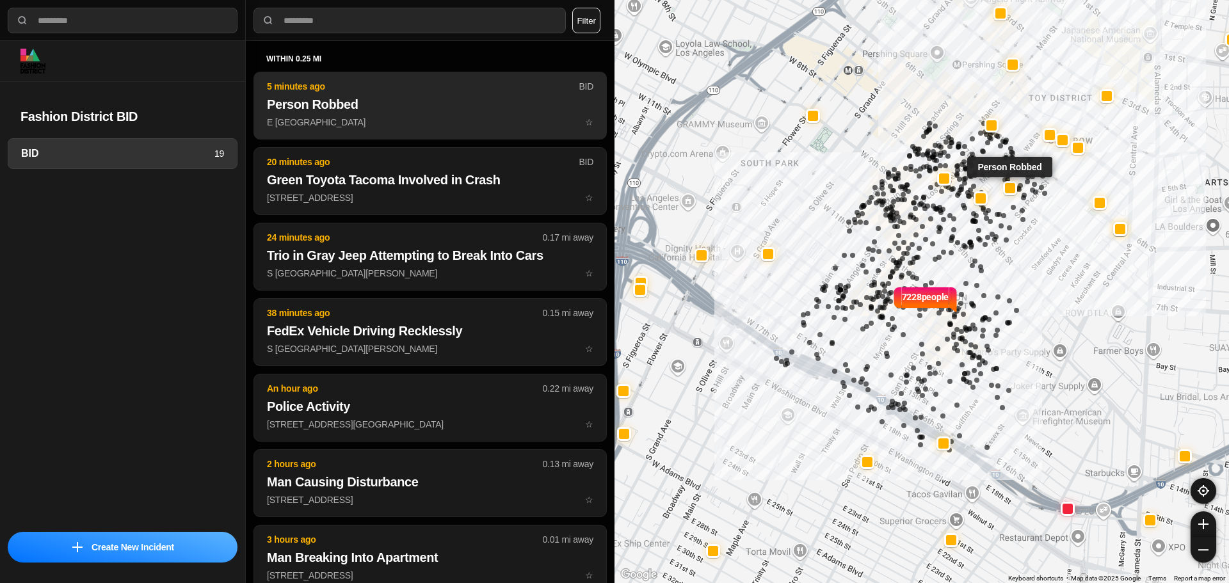
click at [323, 106] on h2 "Person Robbed" at bounding box center [430, 104] width 326 height 18
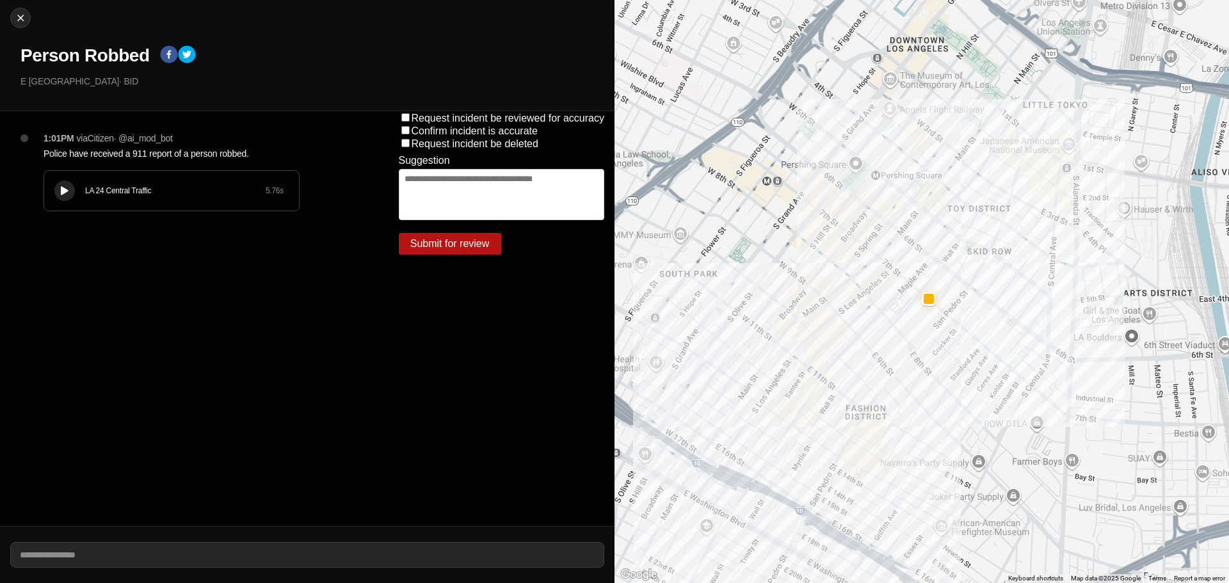
click at [63, 189] on icon at bounding box center [65, 191] width 8 height 8
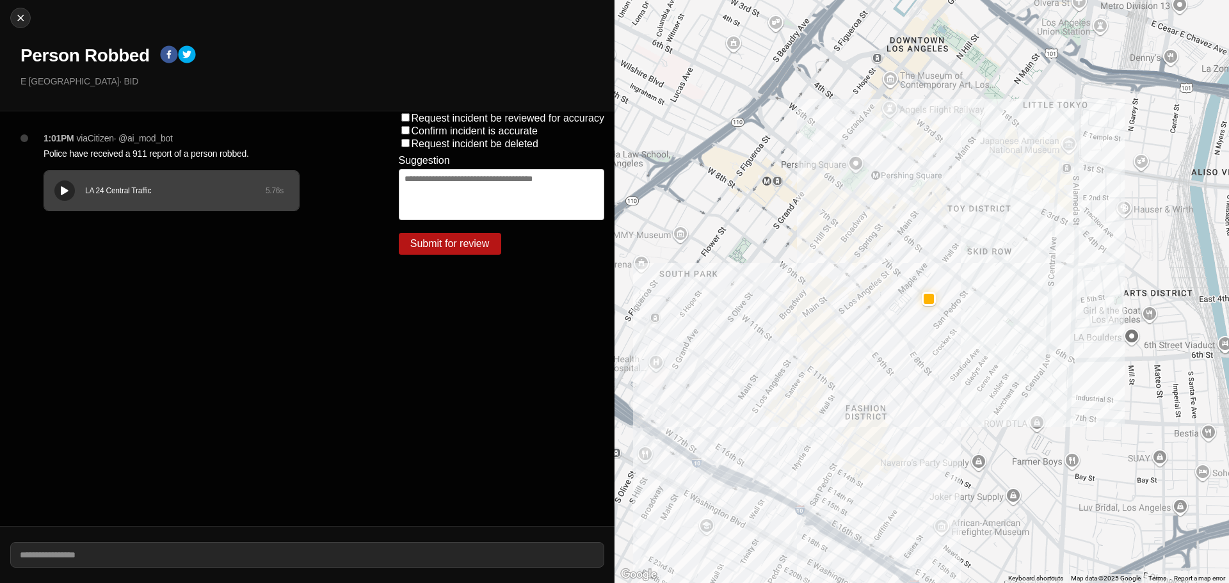
click at [118, 200] on div "LA 24 Central Traffic 5.76 s" at bounding box center [171, 191] width 255 height 40
click at [20, 22] on img at bounding box center [20, 18] width 13 height 13
select select "*"
